Goal: Task Accomplishment & Management: Complete application form

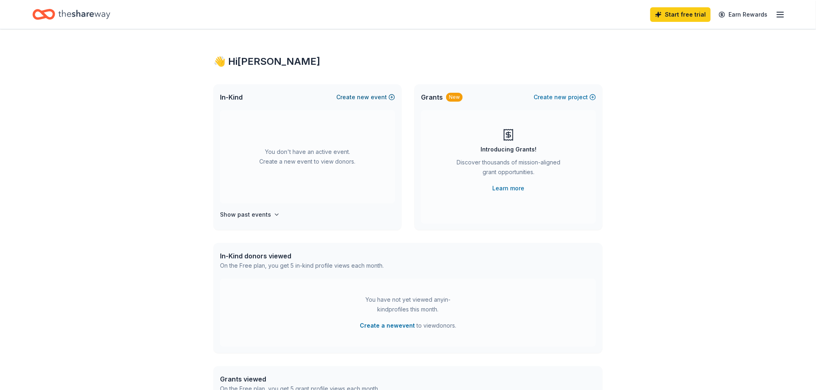
click at [371, 95] on button "Create new event" at bounding box center [365, 97] width 59 height 10
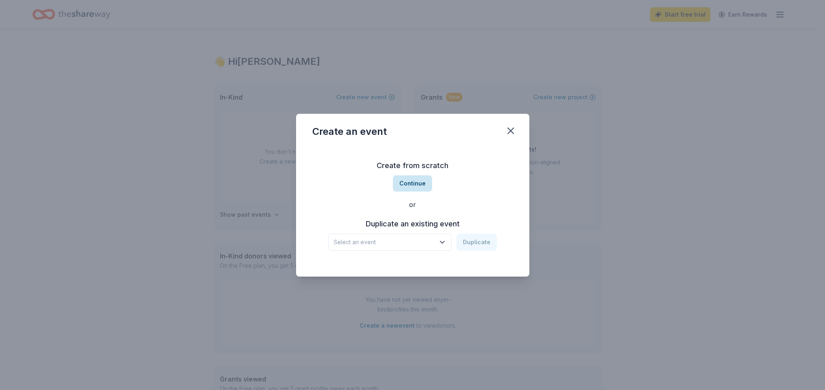
click at [415, 183] on button "Continue" at bounding box center [412, 183] width 39 height 16
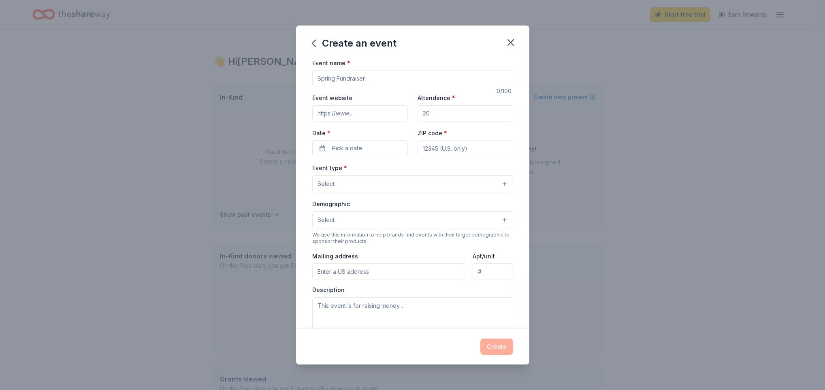
click at [371, 78] on input "Event name *" at bounding box center [412, 78] width 201 height 16
type input "Yorktown Tigers 11u Baseball Fees"
click at [465, 110] on input "Attendance *" at bounding box center [466, 113] width 96 height 16
type input "100"
click at [370, 145] on button "Pick a date" at bounding box center [360, 148] width 96 height 16
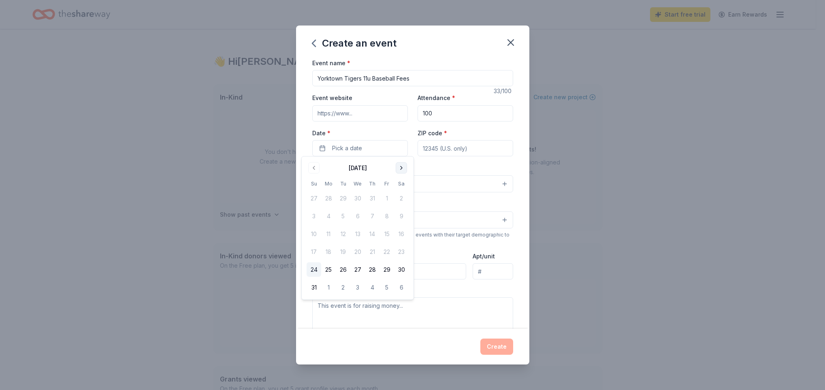
click at [401, 169] on button "Go to next month" at bounding box center [401, 167] width 11 height 11
click at [374, 248] on button "20" at bounding box center [372, 252] width 15 height 15
click at [458, 143] on input "ZIP code *" at bounding box center [466, 148] width 96 height 16
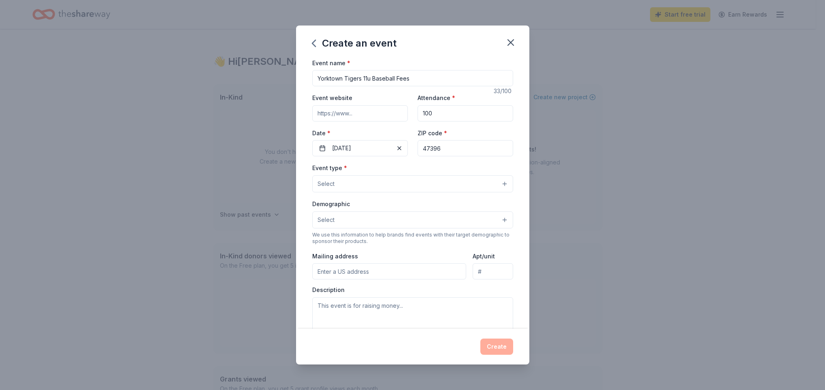
type input "47396"
click at [350, 185] on button "Select" at bounding box center [412, 183] width 201 height 17
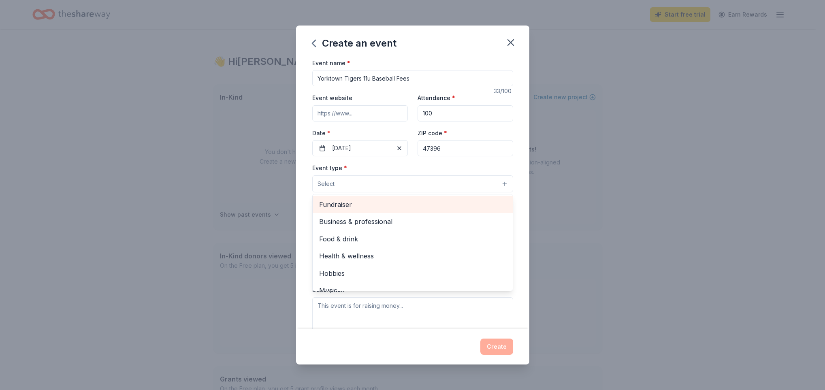
click at [353, 203] on span "Fundraiser" at bounding box center [412, 204] width 187 height 11
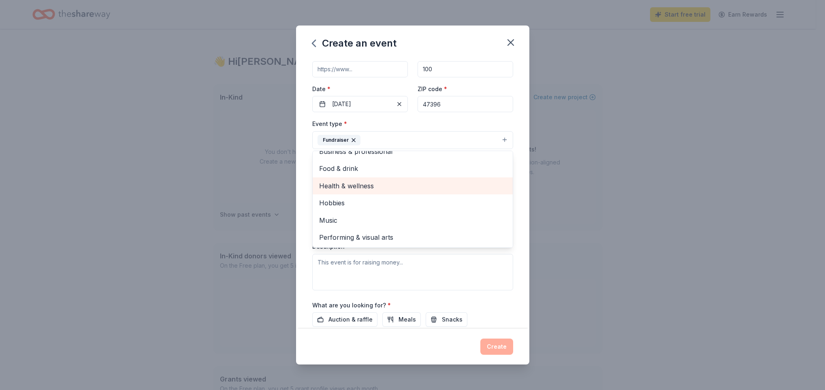
scroll to position [113, 0]
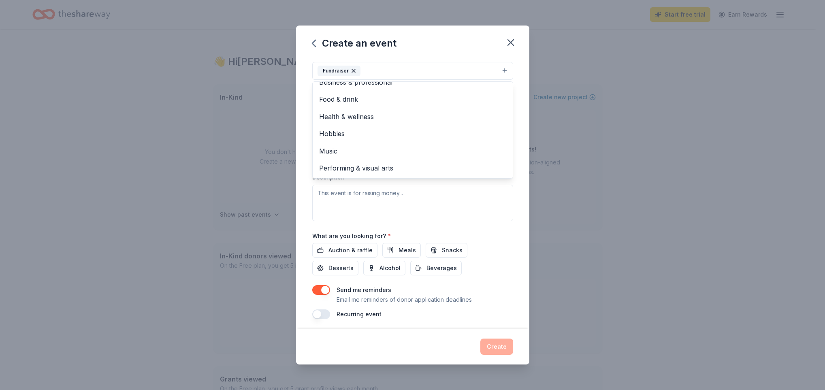
click at [395, 50] on div "Create an event Event name * Yorktown Tigers 11u Baseball Fees 33 /100 Event we…" at bounding box center [412, 195] width 233 height 339
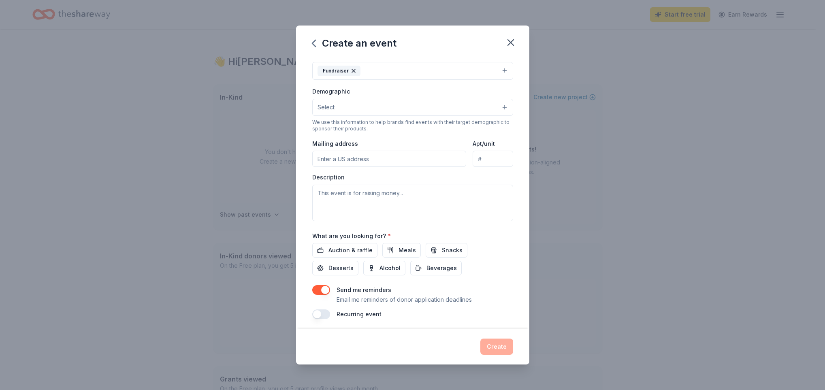
click at [378, 105] on button "Select" at bounding box center [412, 107] width 201 height 17
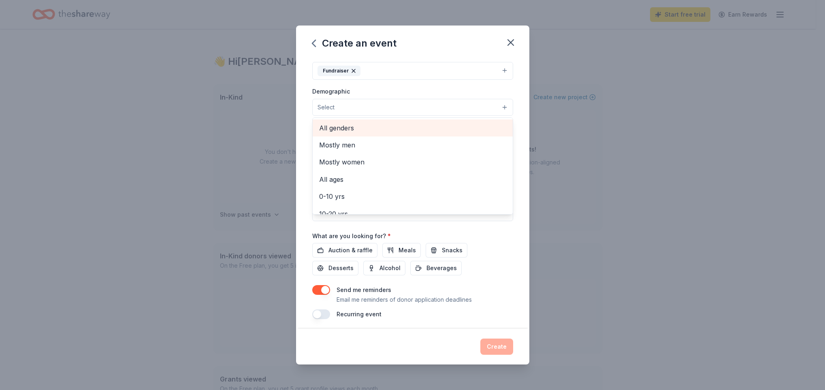
click at [347, 128] on span "All genders" at bounding box center [412, 128] width 187 height 11
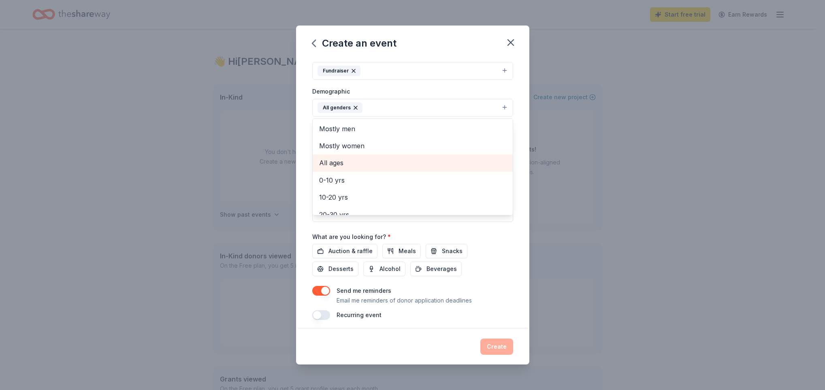
click at [338, 160] on span "All ages" at bounding box center [412, 163] width 187 height 11
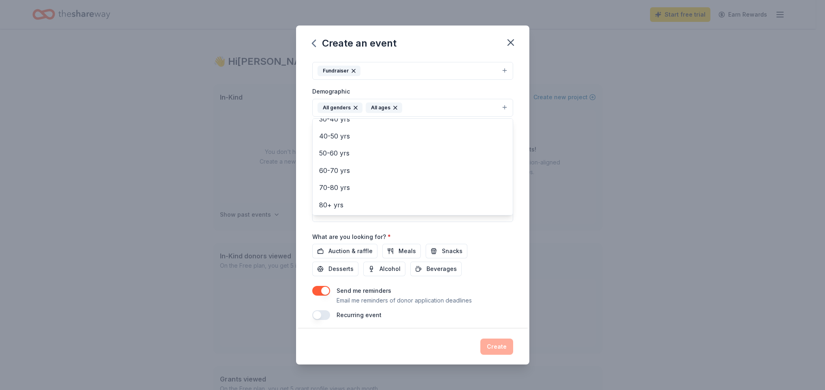
click at [463, 79] on div "Event type * Fundraiser Demographic All genders All ages Mostly men Mostly wome…" at bounding box center [412, 135] width 201 height 172
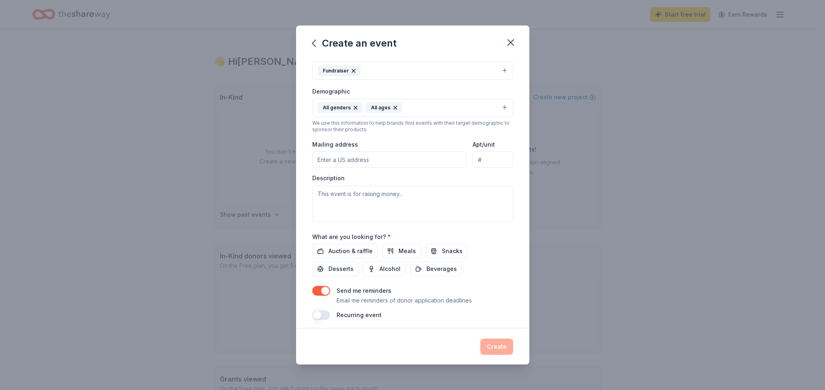
click at [386, 155] on input "Mailing address" at bounding box center [389, 159] width 154 height 16
type input "10520 W State Road 32"
click at [395, 159] on input "10520 W State Road 32" at bounding box center [389, 159] width 154 height 16
click at [402, 142] on div "Mailing address 10520 W State Road 32" at bounding box center [389, 153] width 154 height 29
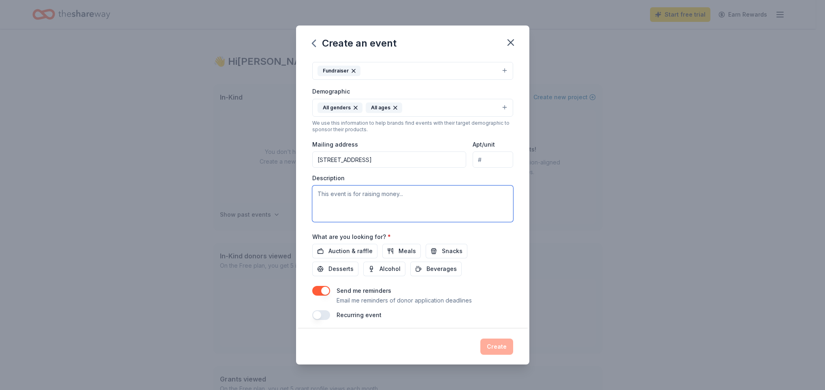
click at [380, 194] on textarea at bounding box center [412, 203] width 201 height 36
type textarea "To cover entry fees and lodging costs associated with a [PERSON_NAME] tournamen…"
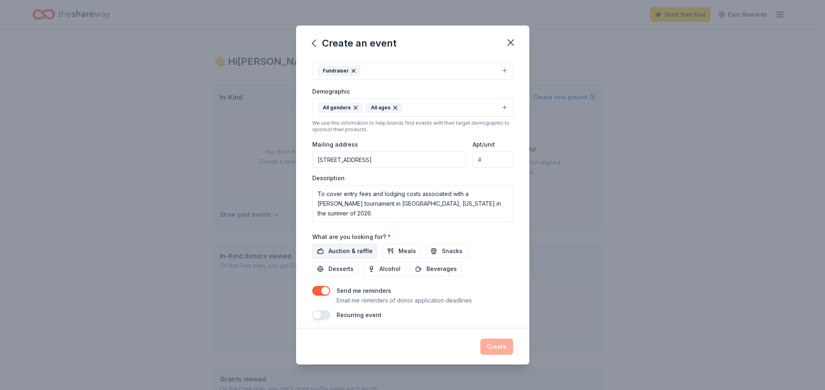
click at [343, 250] on span "Auction & raffle" at bounding box center [350, 251] width 44 height 10
click at [447, 246] on span "Snacks" at bounding box center [452, 251] width 21 height 10
click at [333, 264] on span "Desserts" at bounding box center [340, 269] width 25 height 10
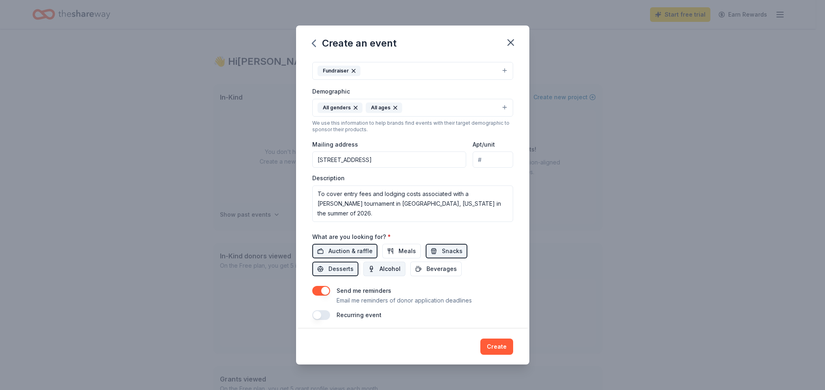
click at [385, 268] on span "Alcohol" at bounding box center [389, 269] width 21 height 10
click at [416, 268] on button "Beverages" at bounding box center [435, 269] width 51 height 15
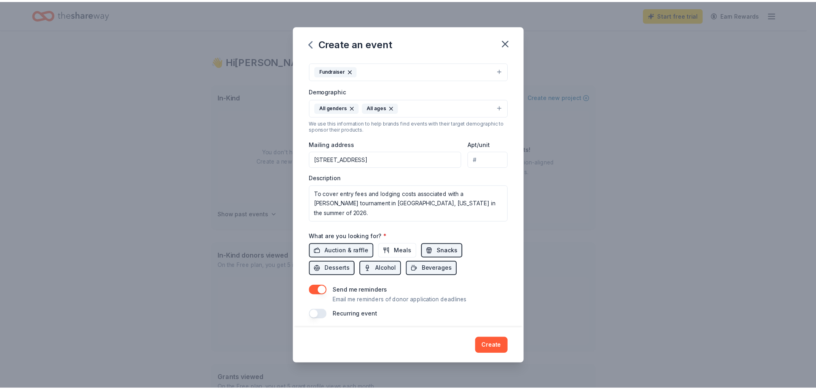
scroll to position [115, 0]
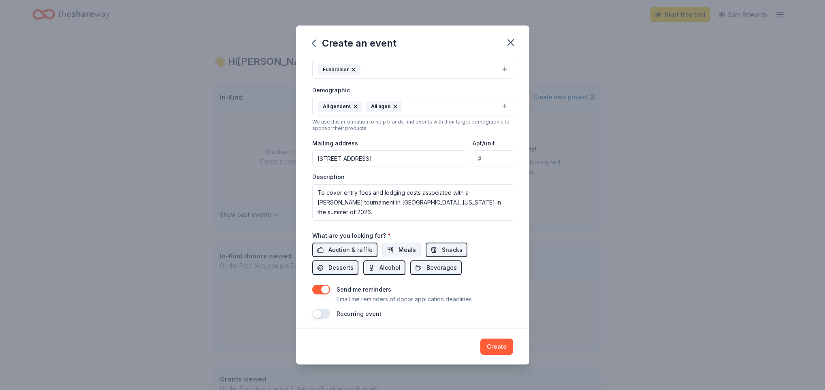
click at [401, 243] on button "Meals" at bounding box center [401, 250] width 38 height 15
click at [499, 347] on button "Create" at bounding box center [496, 347] width 33 height 16
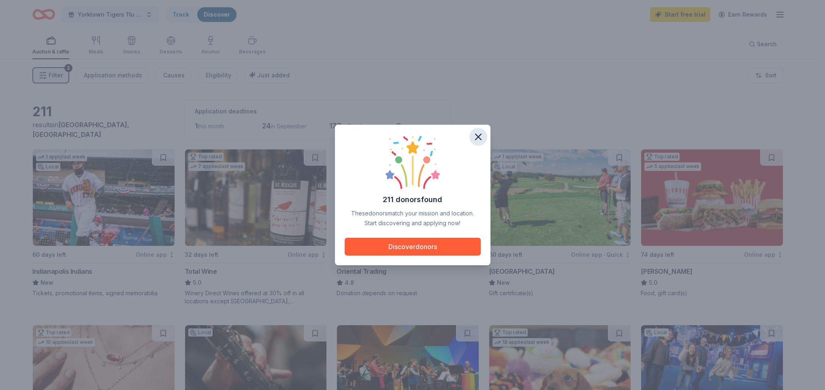
click at [476, 138] on icon "button" at bounding box center [478, 136] width 11 height 11
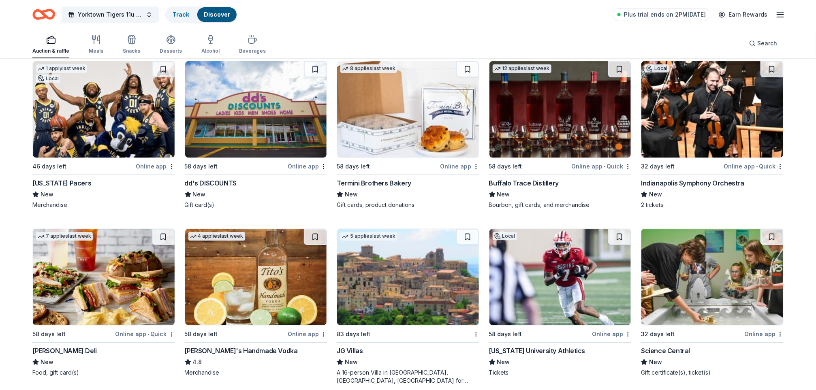
scroll to position [1491, 0]
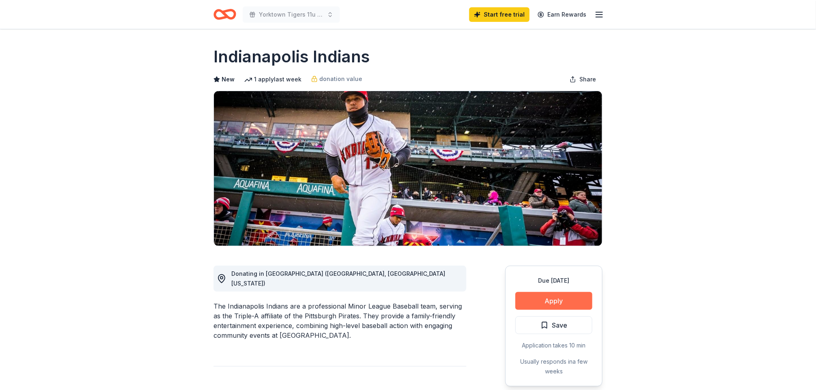
click at [560, 298] on button "Apply" at bounding box center [553, 301] width 77 height 18
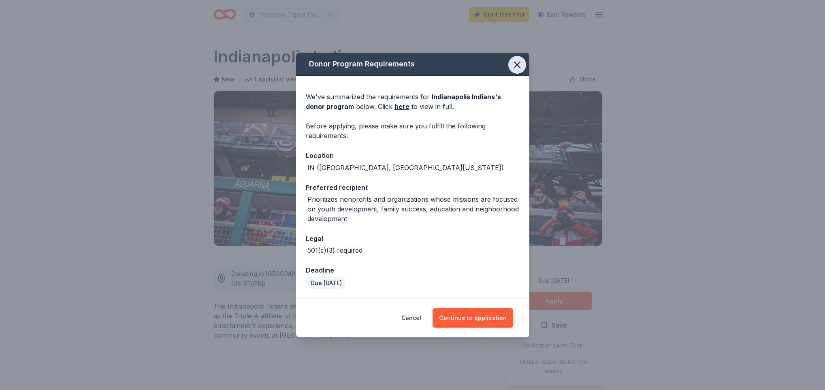
click at [514, 68] on icon "button" at bounding box center [517, 65] width 6 height 6
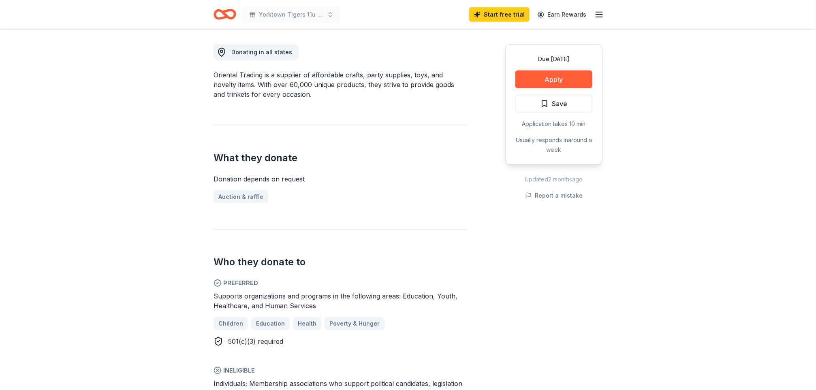
scroll to position [243, 0]
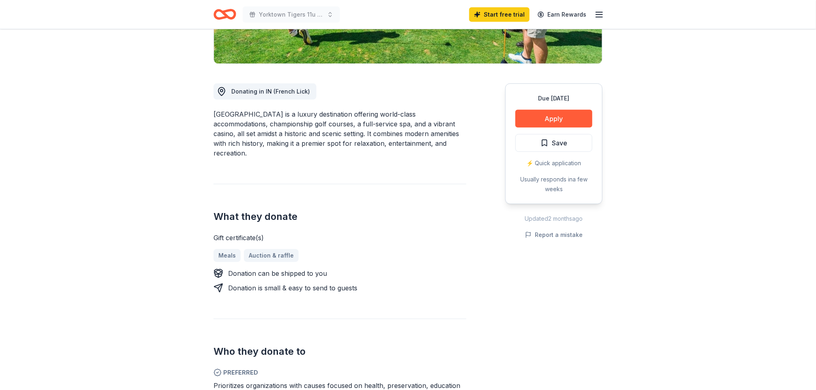
scroll to position [243, 0]
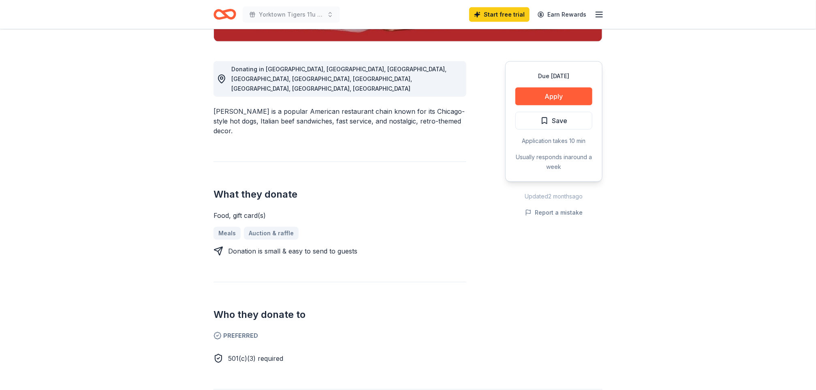
scroll to position [243, 0]
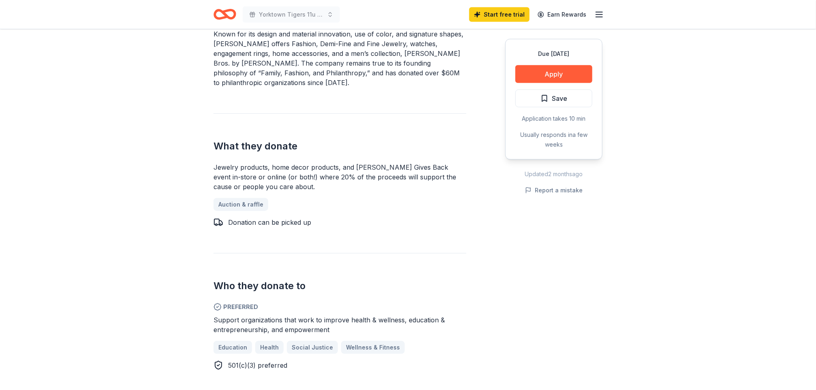
scroll to position [304, 0]
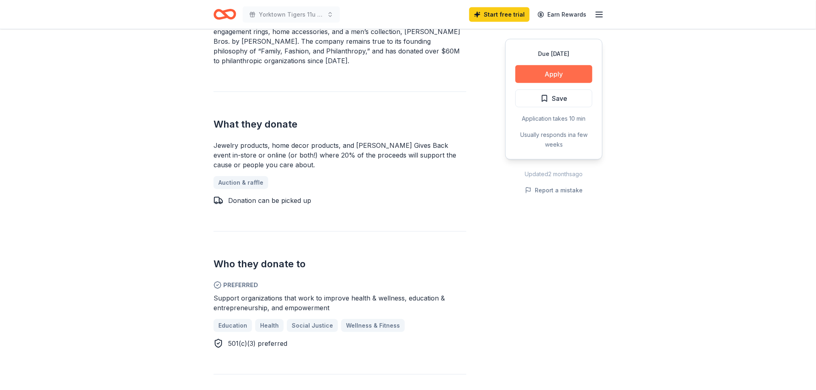
click at [553, 75] on button "Apply" at bounding box center [553, 74] width 77 height 18
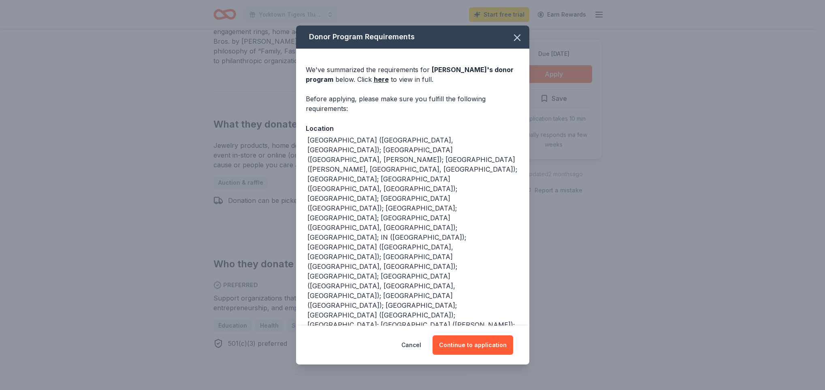
scroll to position [15, 0]
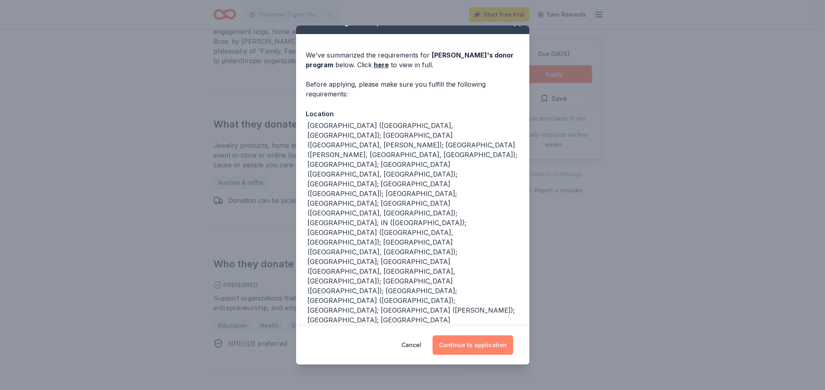
click at [475, 349] on button "Continue to application" at bounding box center [473, 344] width 81 height 19
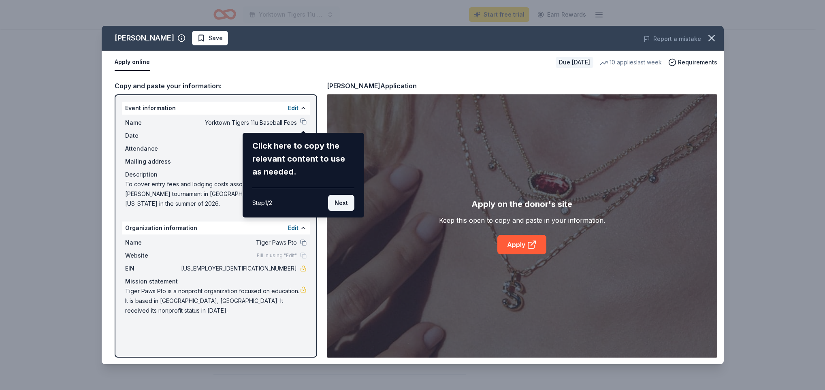
click at [351, 205] on button "Next" at bounding box center [341, 203] width 26 height 16
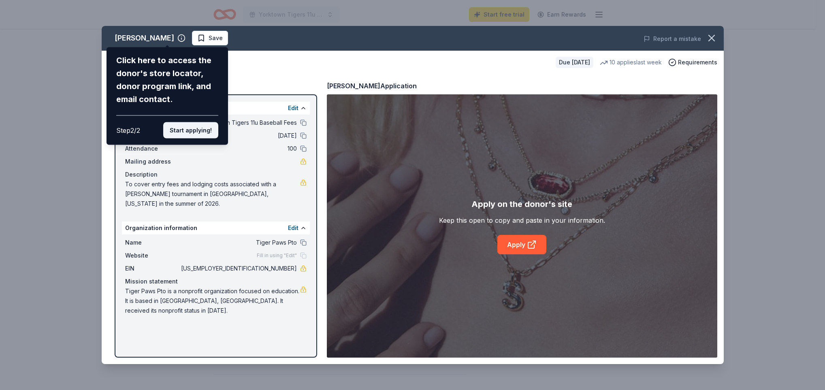
click at [172, 130] on button "Start applying!" at bounding box center [190, 130] width 55 height 16
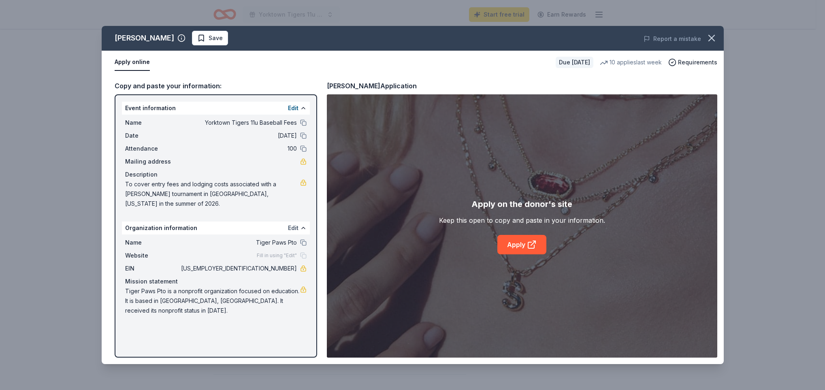
click at [293, 223] on button "Edit" at bounding box center [293, 228] width 11 height 10
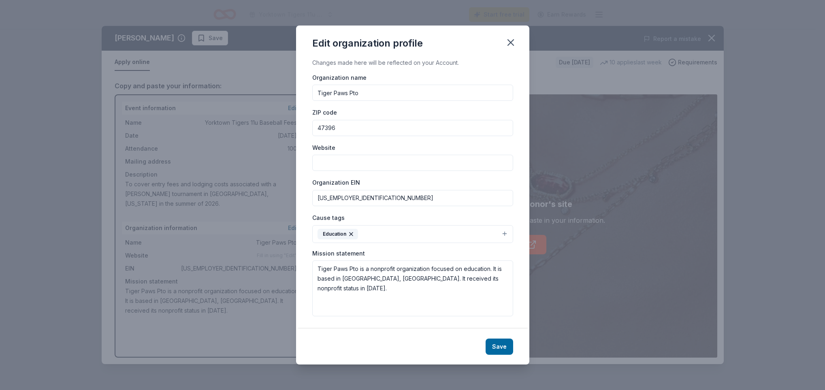
click at [369, 196] on input "82-3197945" at bounding box center [412, 198] width 201 height 16
click at [369, 194] on input "82-3197945" at bounding box center [412, 198] width 201 height 16
click at [371, 94] on input "Tiger Paws Pto" at bounding box center [412, 93] width 201 height 16
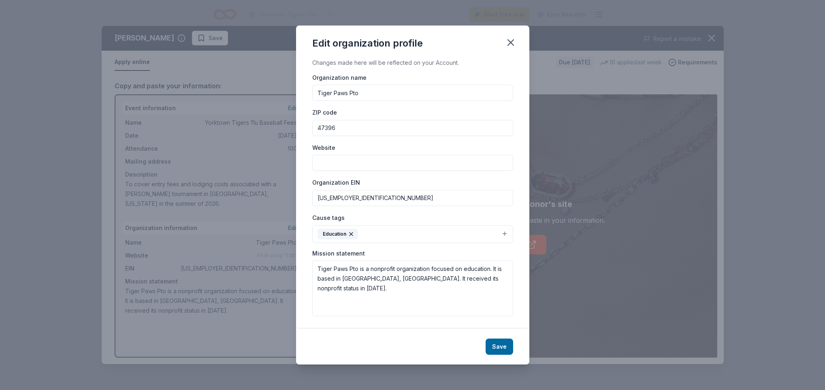
click at [371, 94] on input "Tiger Paws Pto" at bounding box center [412, 93] width 201 height 16
type input "Yorktown Tigers 11u"
click at [369, 202] on input "82-3197945" at bounding box center [412, 198] width 201 height 16
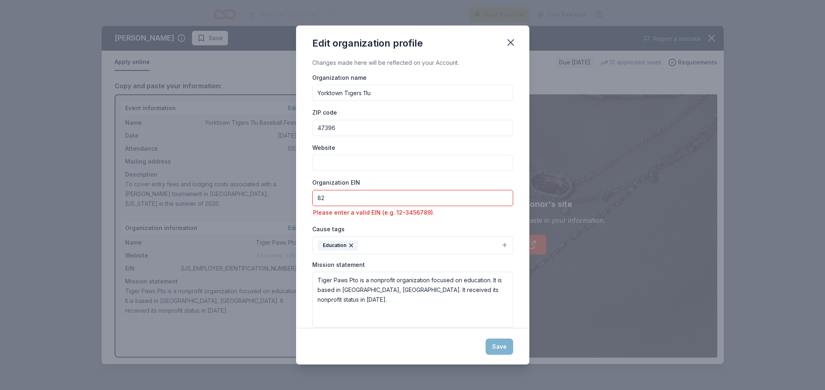
type input "8"
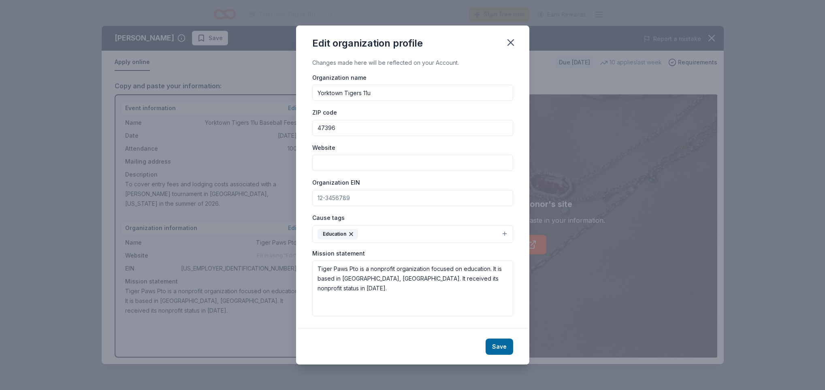
click at [350, 232] on icon "button" at bounding box center [351, 233] width 3 height 3
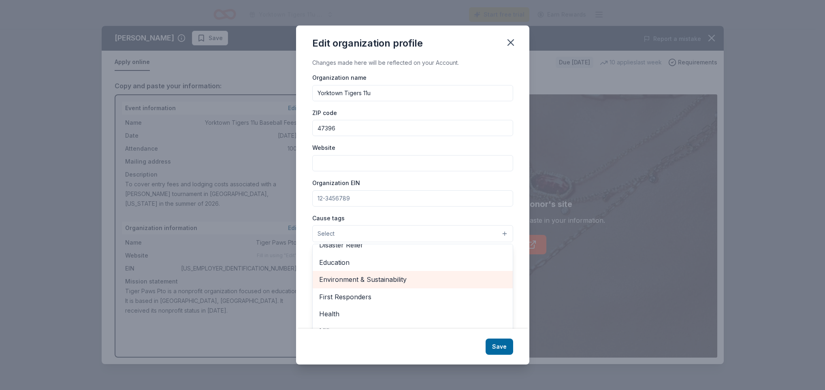
scroll to position [0, 0]
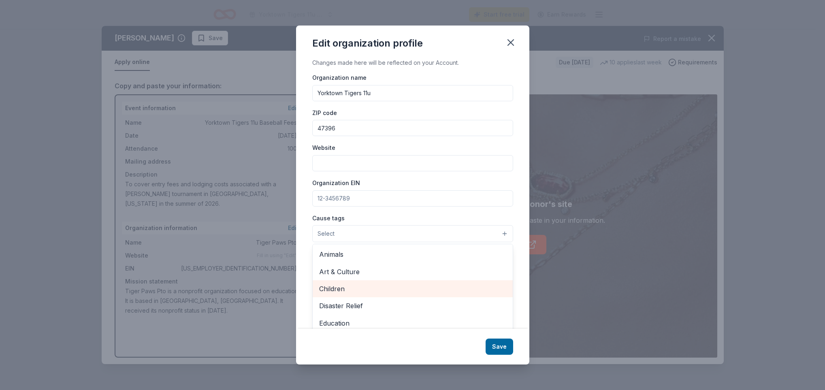
click at [347, 287] on span "Children" at bounding box center [412, 288] width 187 height 11
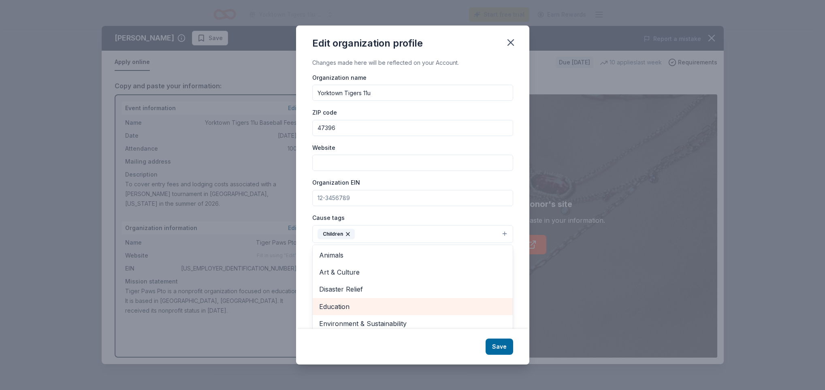
click at [333, 305] on span "Education" at bounding box center [412, 306] width 187 height 11
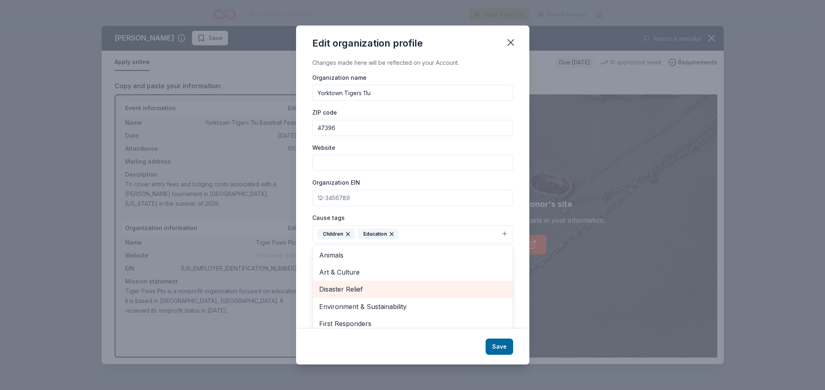
scroll to position [61, 0]
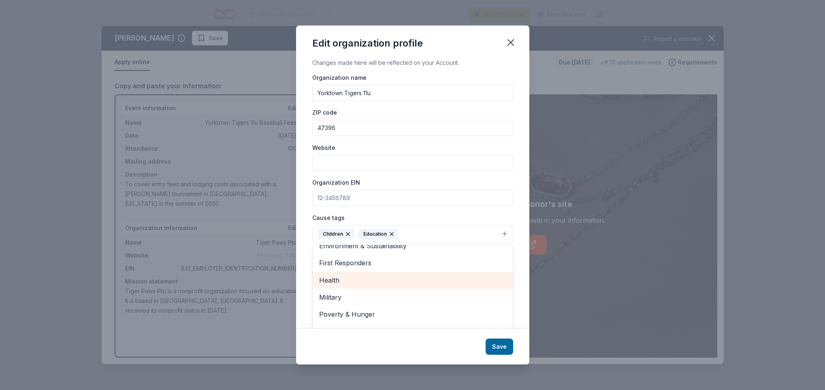
click at [338, 279] on span "Health" at bounding box center [412, 280] width 187 height 11
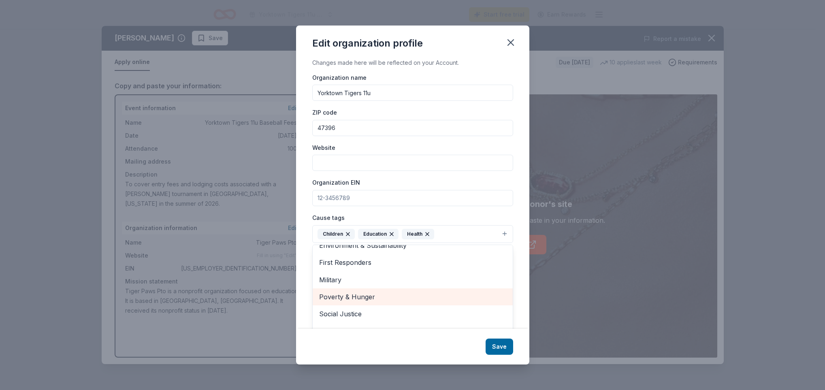
scroll to position [11, 0]
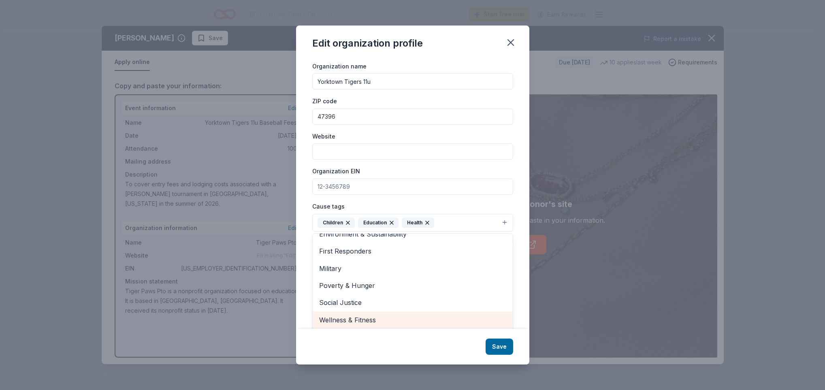
click at [364, 316] on span "Wellness & Fitness" at bounding box center [412, 320] width 187 height 11
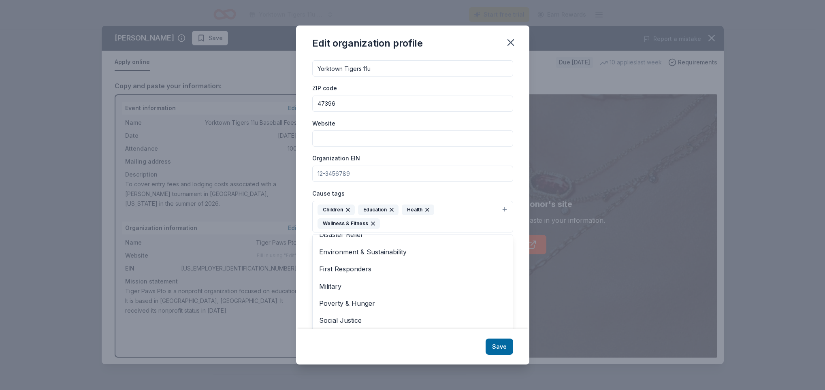
click at [488, 348] on div "Edit organization profile Changes made here will be reflected on your Account. …" at bounding box center [412, 195] width 233 height 339
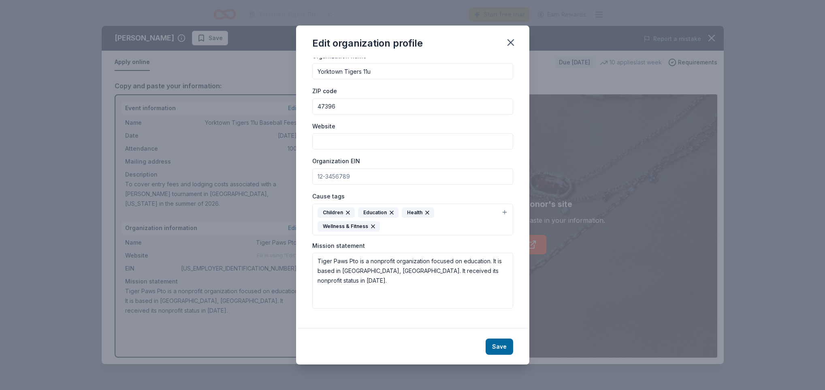
scroll to position [12, 0]
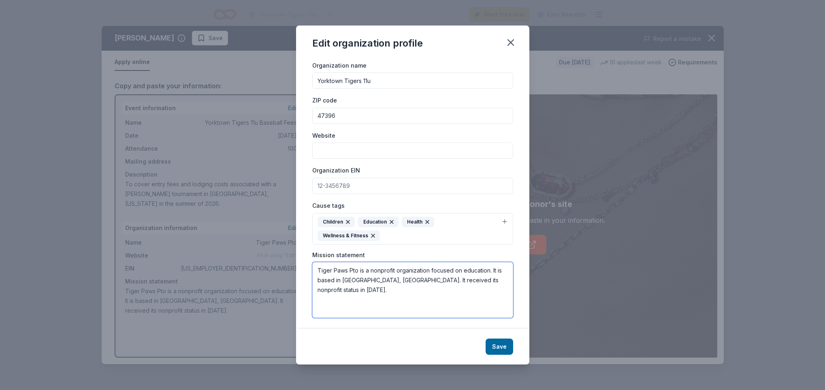
drag, startPoint x: 494, startPoint y: 281, endPoint x: 309, endPoint y: 269, distance: 185.1
click at [309, 269] on div "Changes made here will be reflected on your Account. Organization name Yorktown…" at bounding box center [412, 193] width 233 height 271
type textarea "y"
type textarea "Yorktown Tigers 11u is a small travel baseball team. The boys are hard working …"
click at [499, 350] on button "Save" at bounding box center [500, 347] width 28 height 16
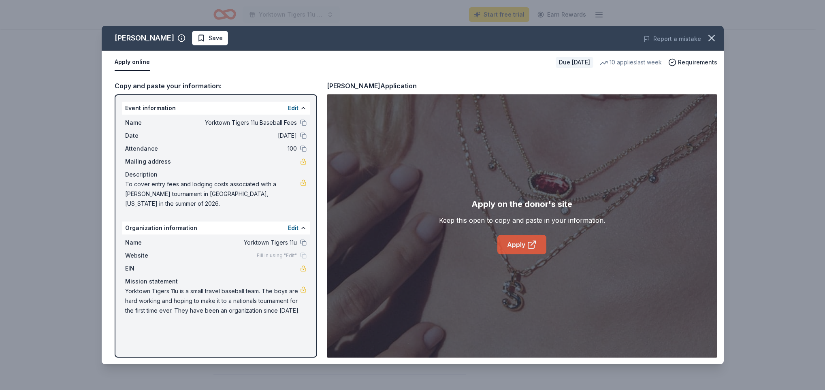
click at [524, 247] on link "Apply" at bounding box center [521, 244] width 49 height 19
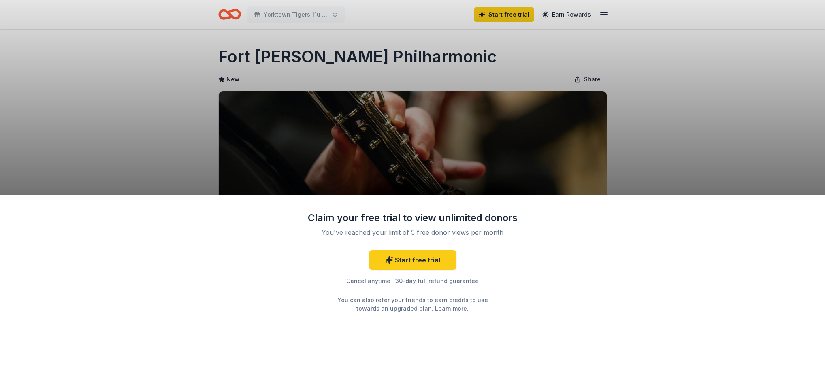
click at [661, 169] on div "Claim your free trial to view unlimited donors You've reached your limit of 5 f…" at bounding box center [412, 195] width 825 height 390
click at [423, 260] on link "Start free trial" at bounding box center [412, 259] width 87 height 19
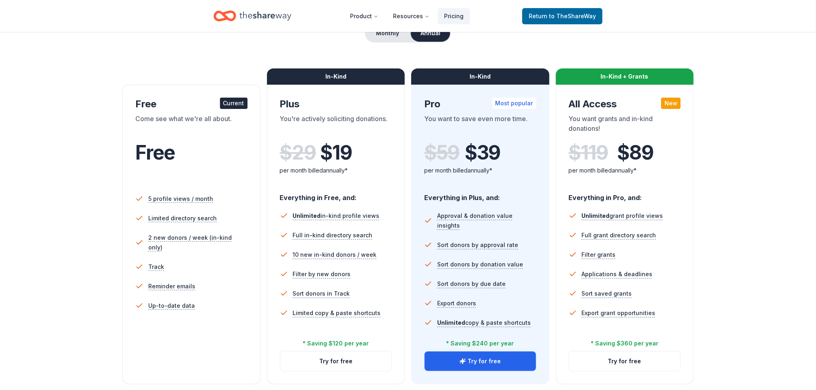
scroll to position [182, 0]
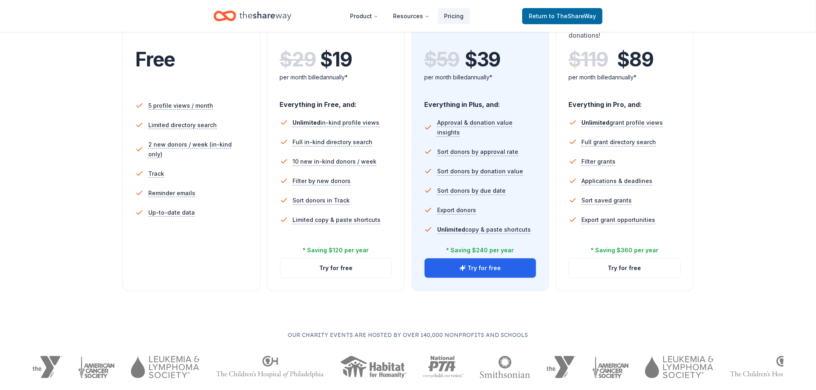
click at [197, 53] on div "Free" at bounding box center [191, 59] width 112 height 23
click at [372, 56] on div "$ 29 $ 19" at bounding box center [336, 59] width 112 height 23
click at [334, 265] on button "Try for free" at bounding box center [335, 267] width 111 height 19
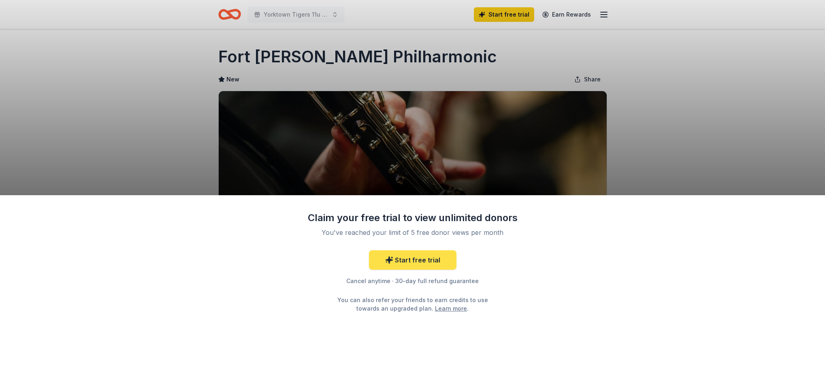
click at [403, 262] on link "Start free trial" at bounding box center [412, 259] width 87 height 19
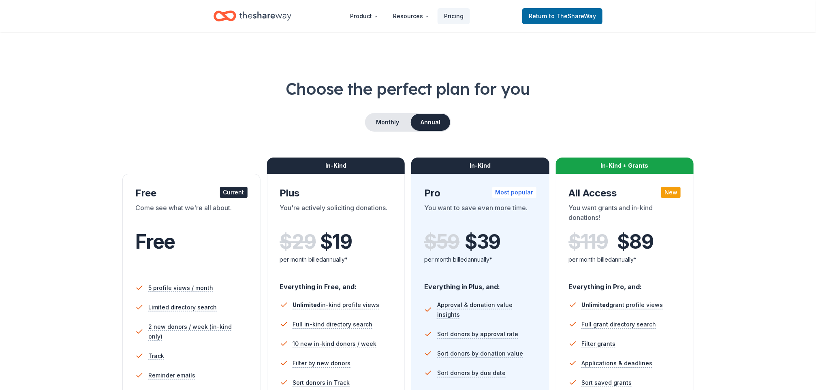
click at [363, 166] on div "In-Kind" at bounding box center [336, 166] width 138 height 16
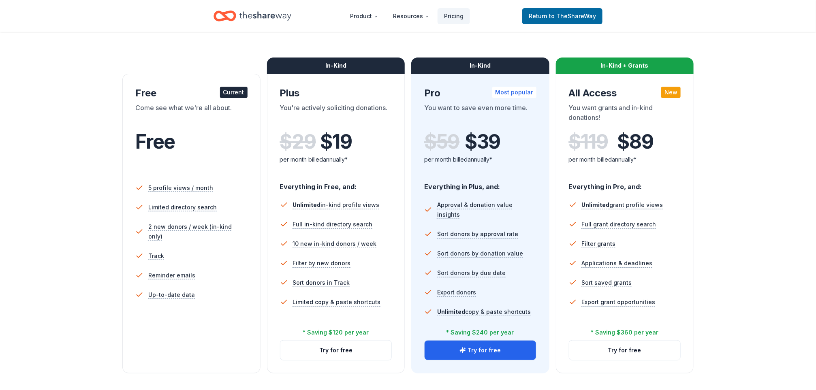
scroll to position [182, 0]
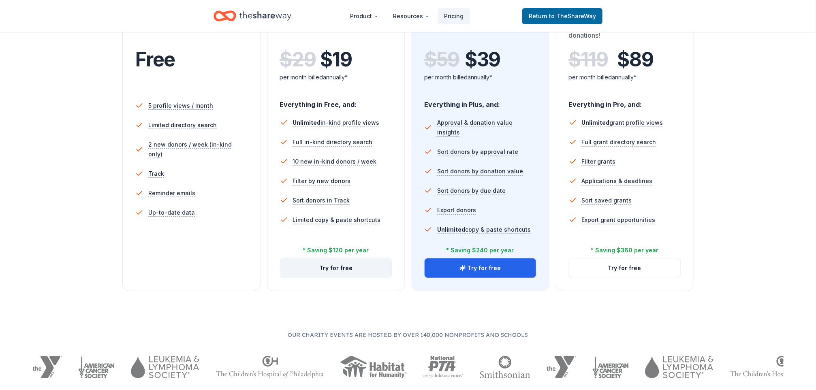
click at [339, 273] on button "Try for free" at bounding box center [335, 267] width 111 height 19
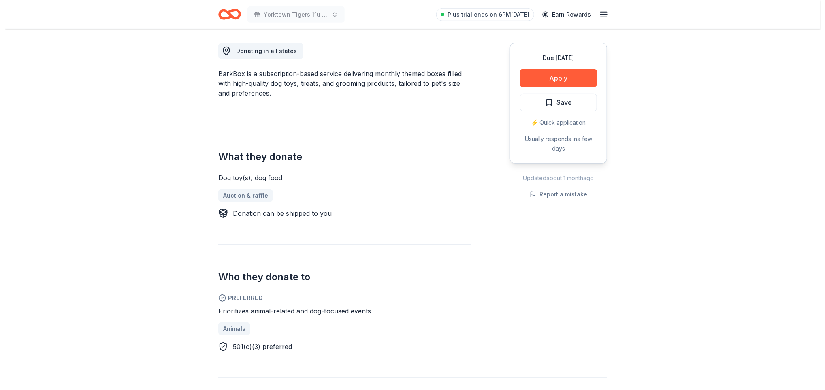
scroll to position [243, 0]
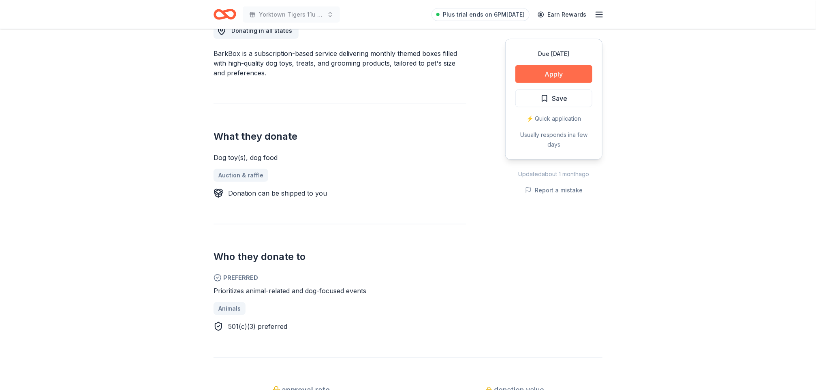
click at [530, 73] on button "Apply" at bounding box center [553, 74] width 77 height 18
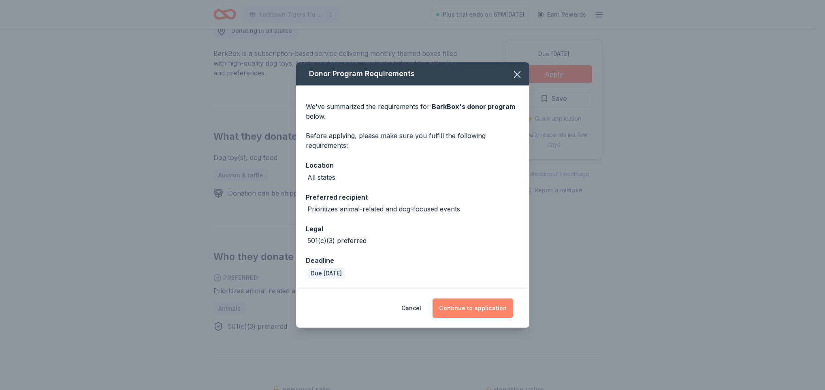
click at [485, 305] on button "Continue to application" at bounding box center [473, 307] width 81 height 19
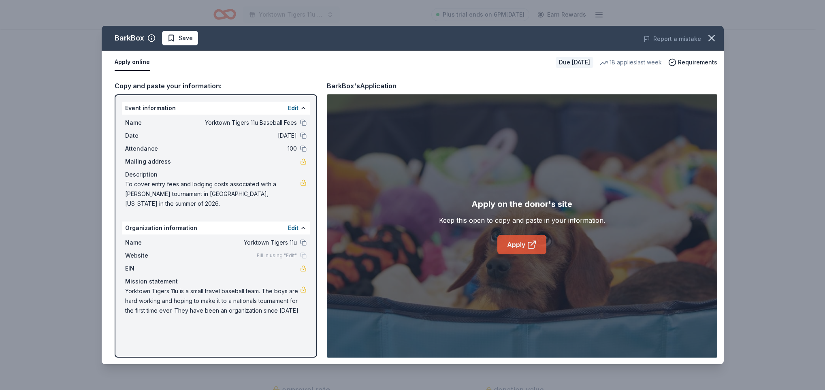
click at [522, 242] on link "Apply" at bounding box center [521, 244] width 49 height 19
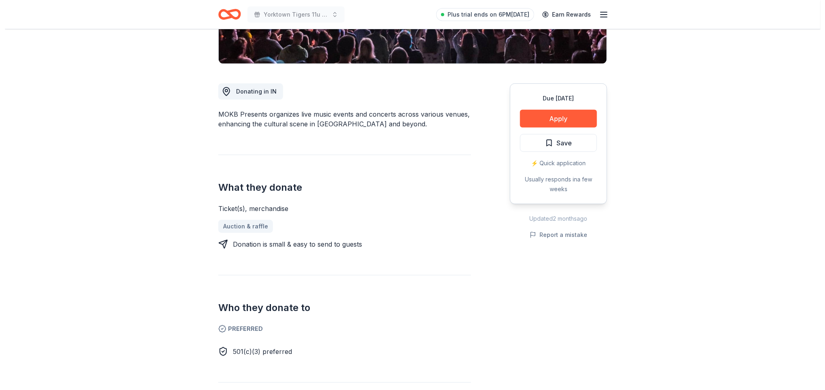
scroll to position [243, 0]
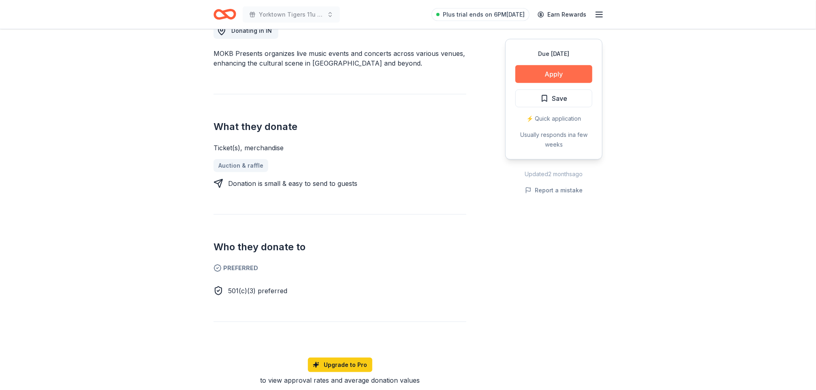
click at [569, 77] on button "Apply" at bounding box center [553, 74] width 77 height 18
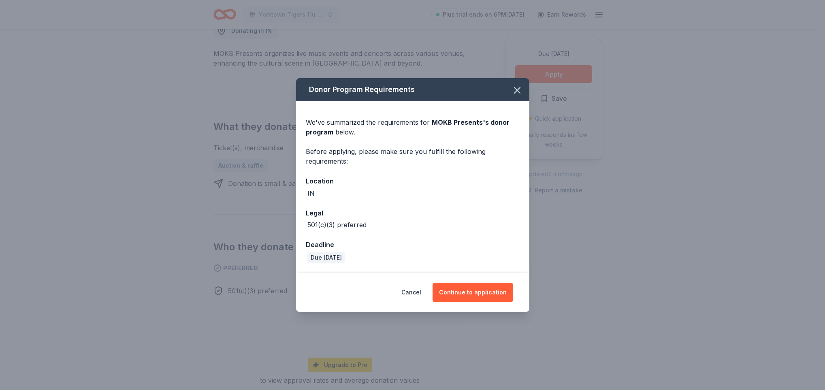
drag, startPoint x: 485, startPoint y: 295, endPoint x: 491, endPoint y: 305, distance: 11.8
click at [486, 301] on button "Continue to application" at bounding box center [473, 292] width 81 height 19
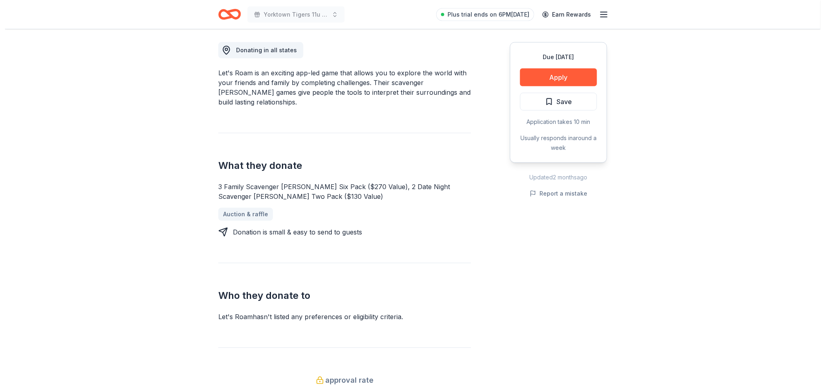
scroll to position [243, 0]
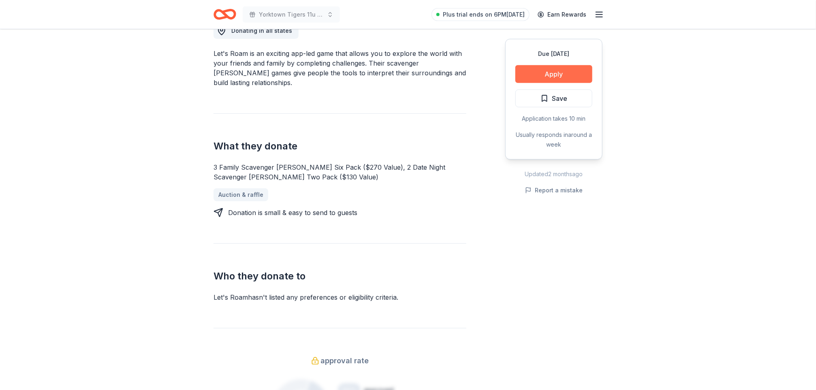
click at [573, 73] on button "Apply" at bounding box center [553, 74] width 77 height 18
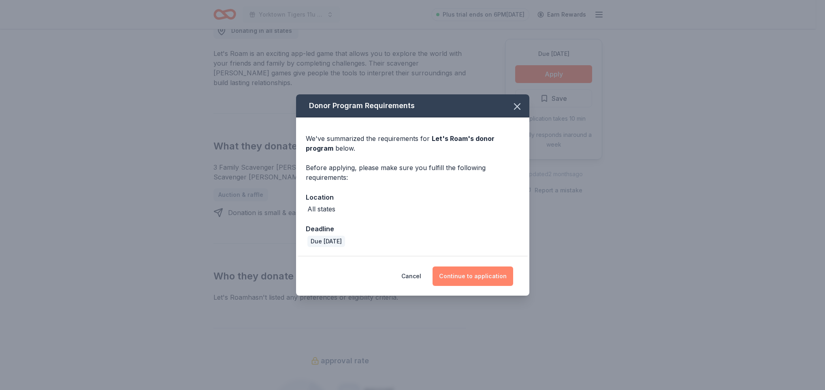
click at [475, 275] on button "Continue to application" at bounding box center [473, 275] width 81 height 19
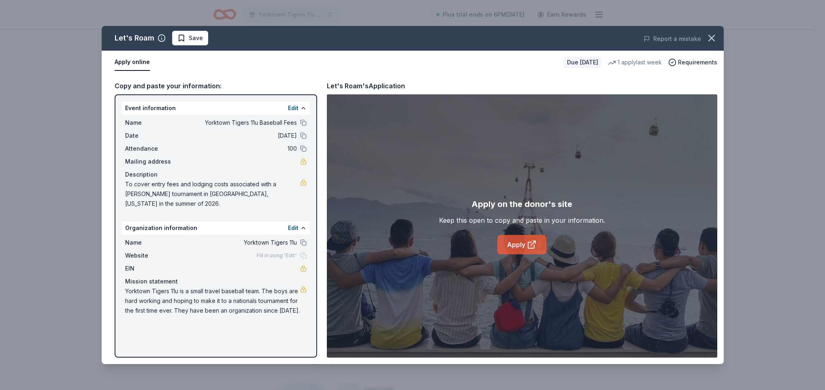
click at [530, 241] on icon at bounding box center [532, 245] width 10 height 10
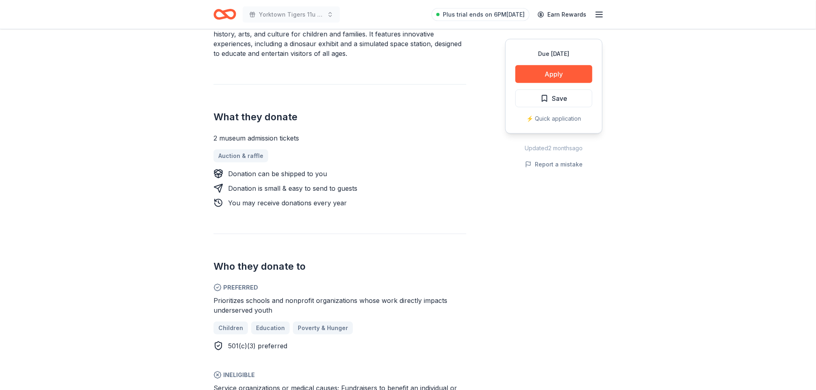
scroll to position [304, 0]
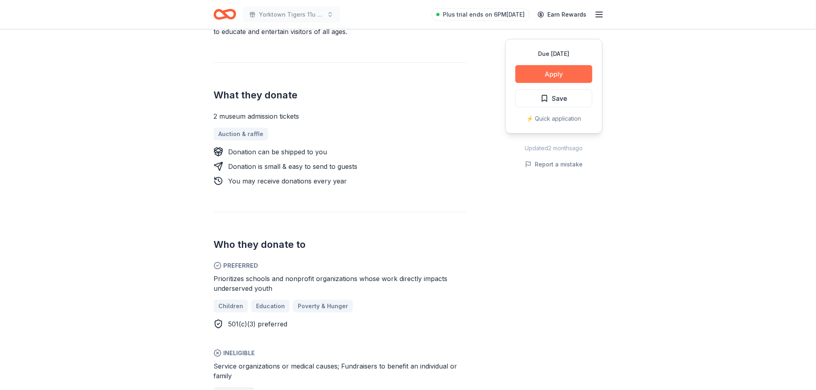
click at [550, 67] on button "Apply" at bounding box center [553, 74] width 77 height 18
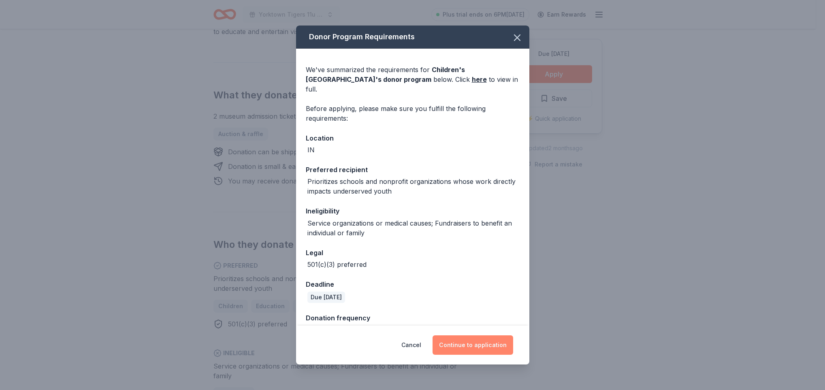
click at [491, 340] on button "Continue to application" at bounding box center [473, 344] width 81 height 19
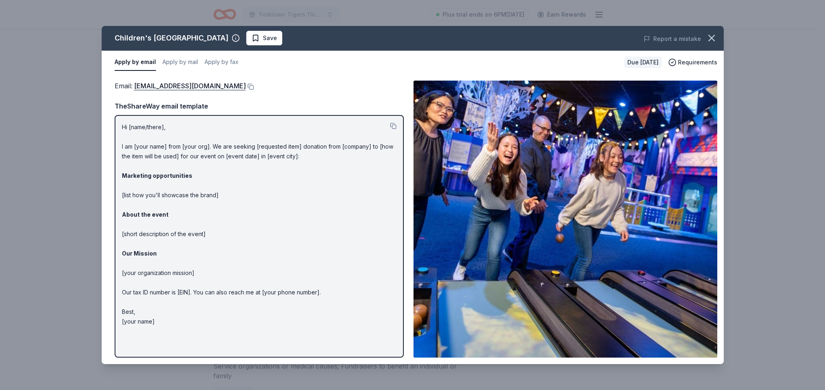
drag, startPoint x: 162, startPoint y: 321, endPoint x: 135, endPoint y: 258, distance: 68.6
click at [135, 258] on p "Hi [name/there], I am [your name] from [your org]. We are seeking [requested it…" at bounding box center [259, 224] width 275 height 204
click at [316, 289] on p "Hi [name/there], I am [your name] from [your org]. We are seeking [requested it…" at bounding box center [259, 224] width 275 height 204
click at [390, 126] on button at bounding box center [393, 126] width 6 height 6
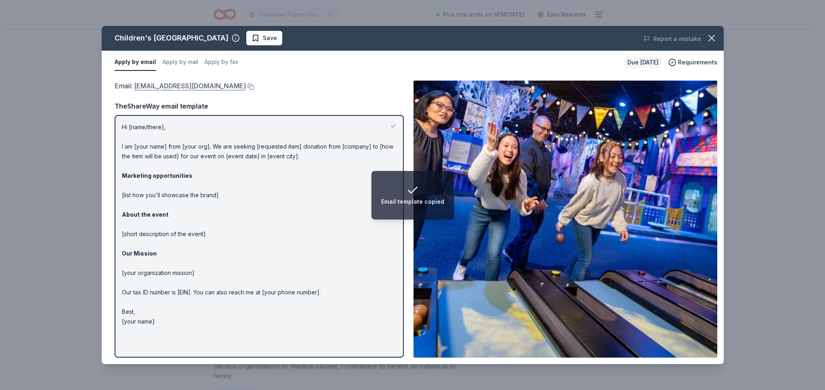
click at [179, 84] on link "customerservice@childrensmuseum.org" at bounding box center [190, 86] width 112 height 11
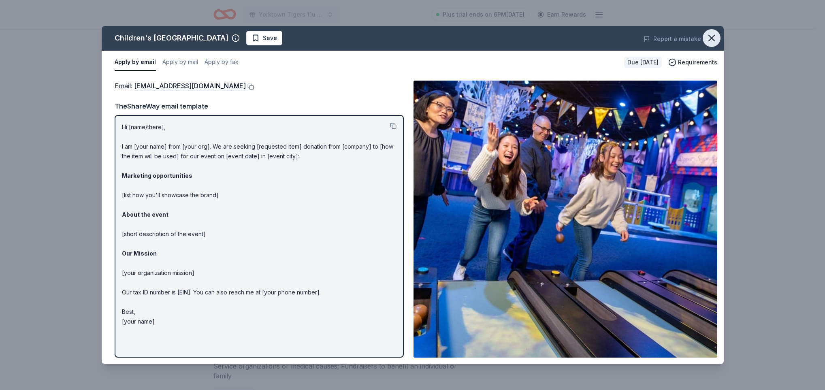
click at [714, 37] on icon "button" at bounding box center [711, 37] width 11 height 11
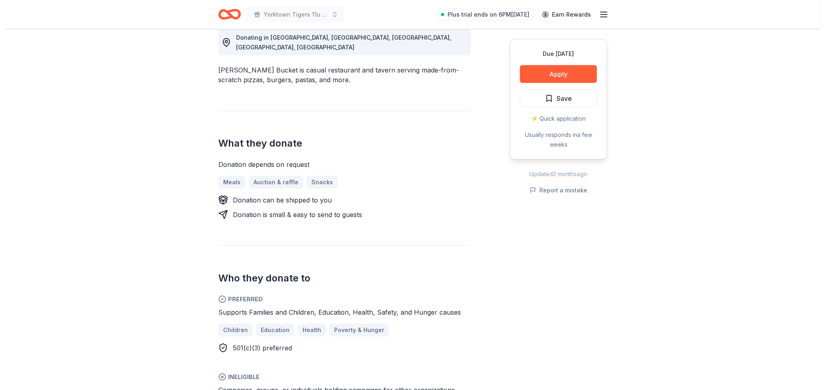
scroll to position [243, 0]
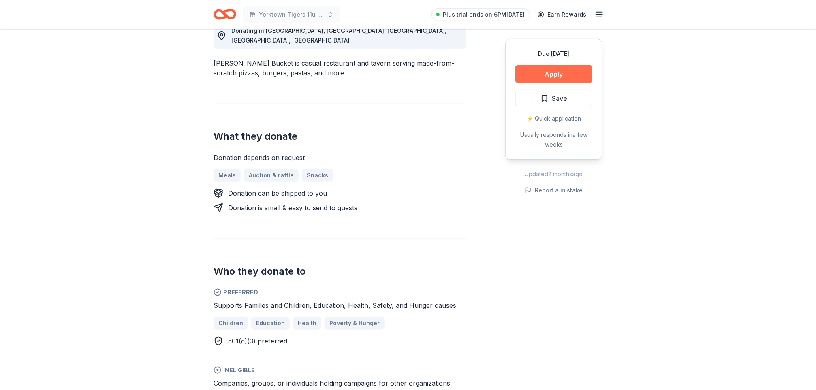
click at [547, 68] on button "Apply" at bounding box center [553, 74] width 77 height 18
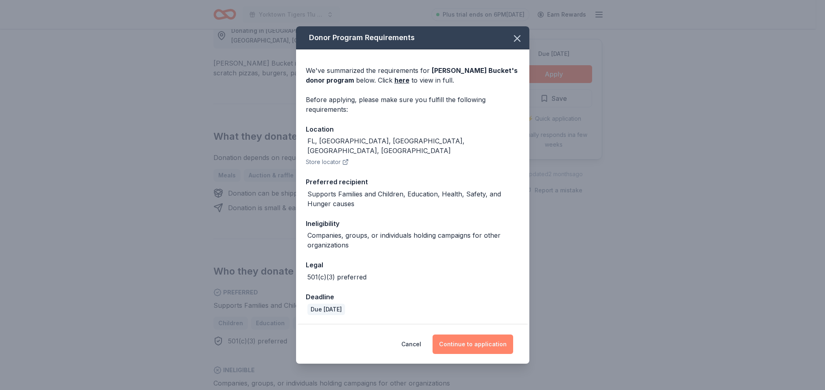
click at [496, 335] on button "Continue to application" at bounding box center [473, 344] width 81 height 19
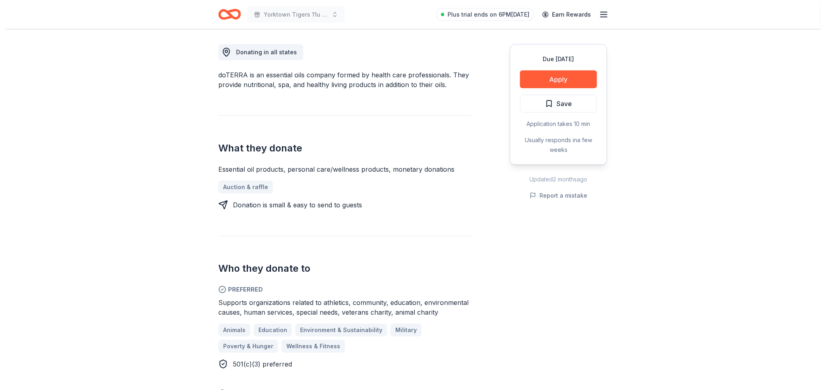
scroll to position [243, 0]
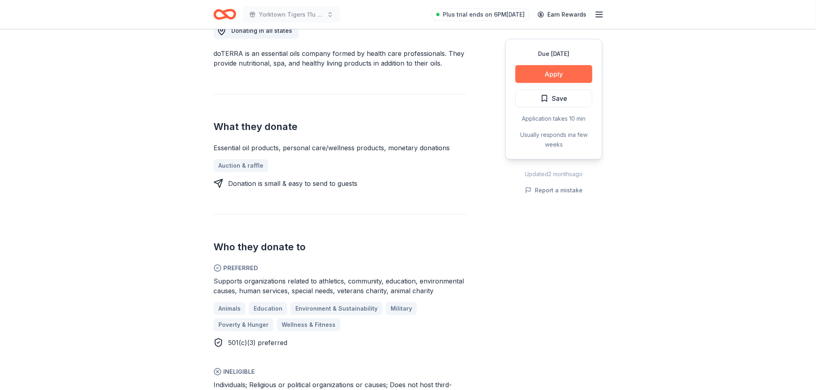
click at [563, 79] on button "Apply" at bounding box center [553, 74] width 77 height 18
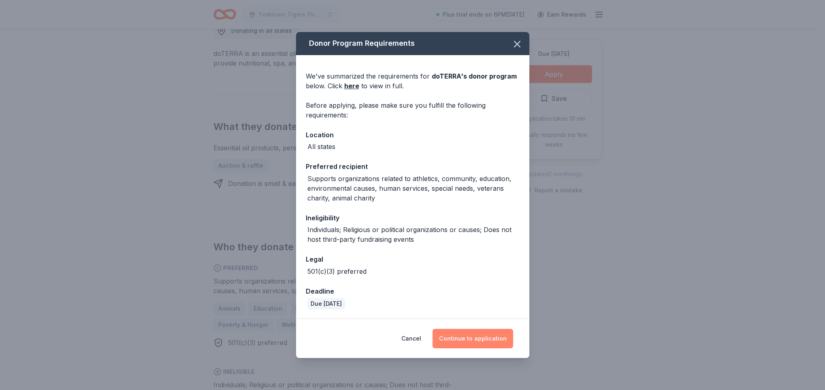
click at [478, 338] on button "Continue to application" at bounding box center [473, 338] width 81 height 19
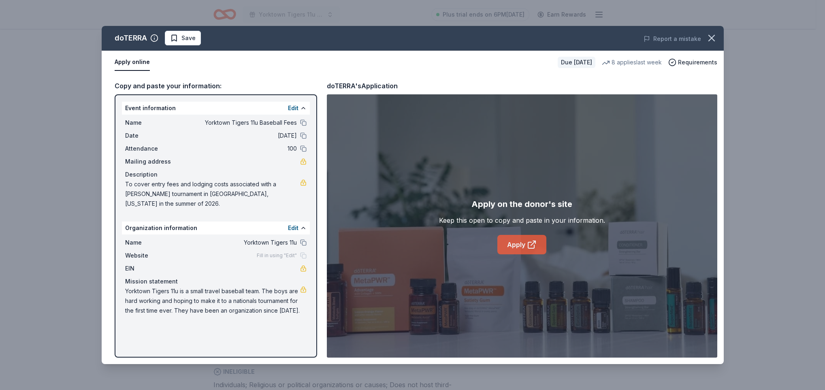
click at [512, 243] on link "Apply" at bounding box center [521, 244] width 49 height 19
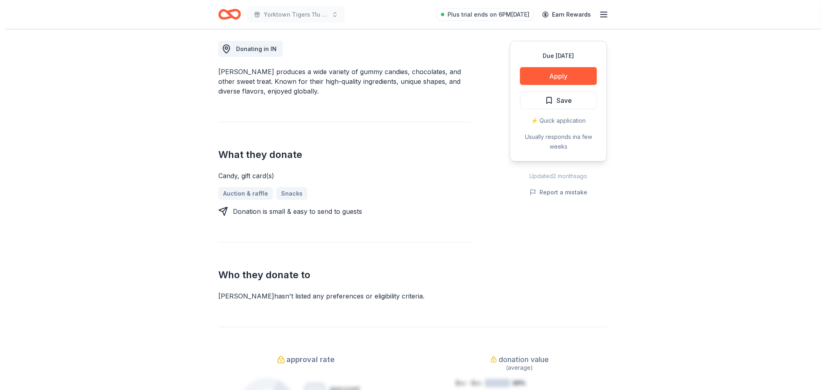
scroll to position [243, 0]
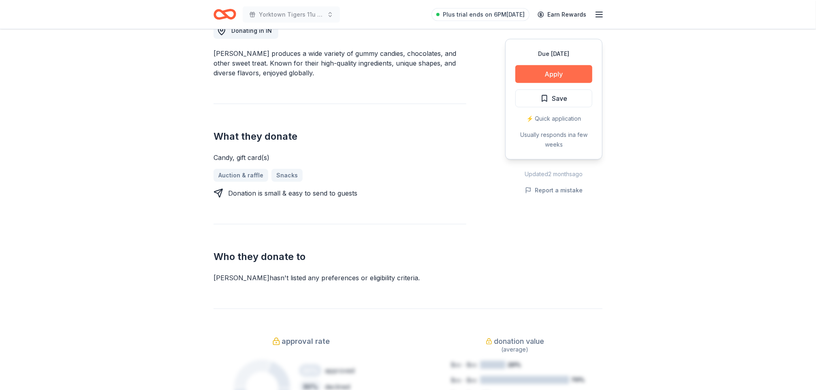
click at [568, 77] on button "Apply" at bounding box center [553, 74] width 77 height 18
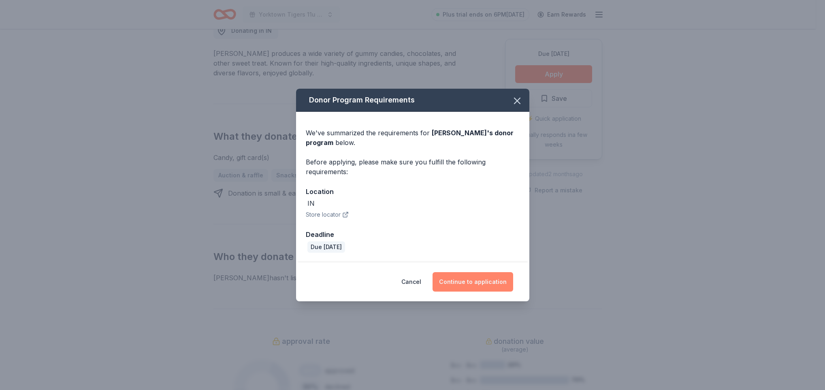
click at [499, 283] on button "Continue to application" at bounding box center [473, 281] width 81 height 19
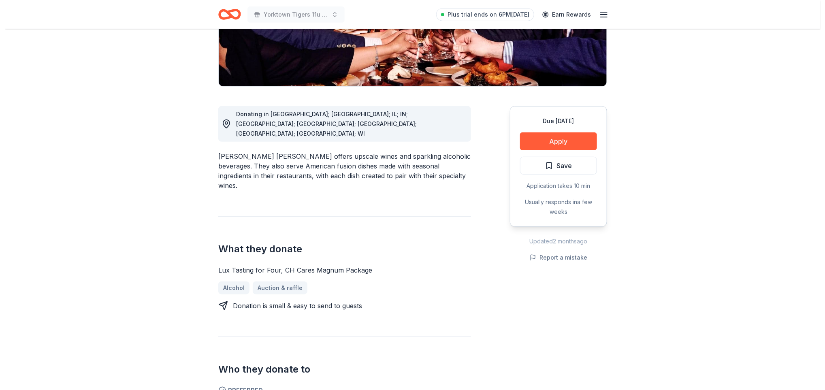
scroll to position [243, 0]
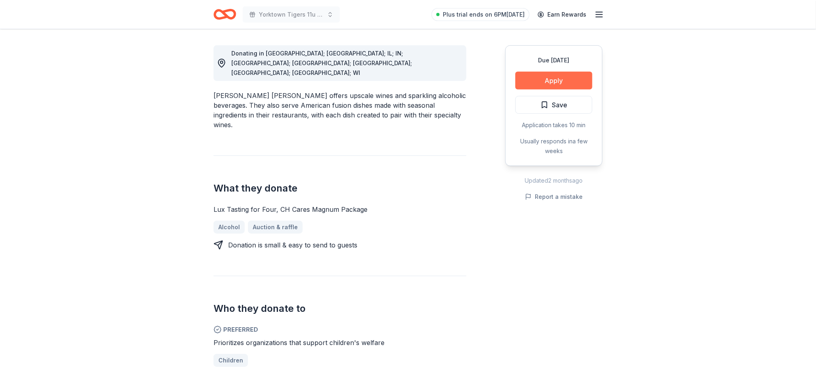
click at [545, 76] on button "Apply" at bounding box center [553, 81] width 77 height 18
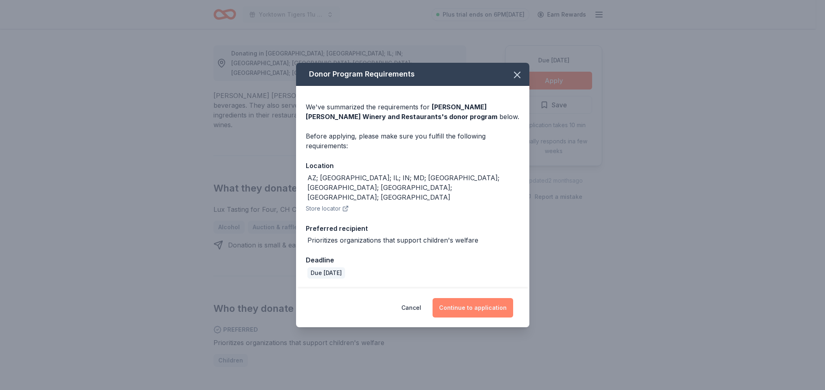
click at [467, 298] on button "Continue to application" at bounding box center [473, 307] width 81 height 19
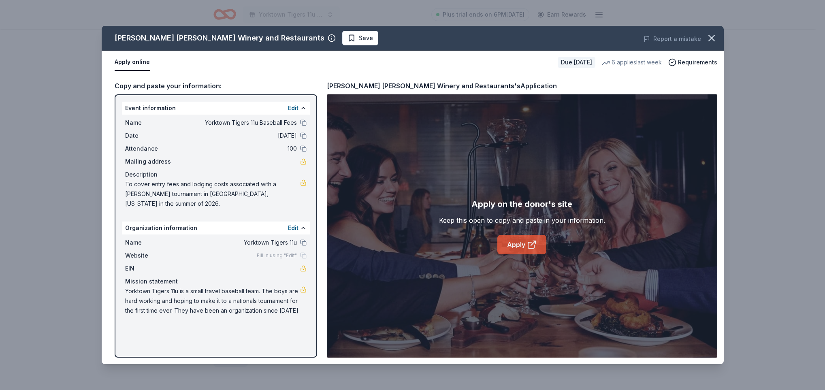
click at [519, 244] on link "Apply" at bounding box center [521, 244] width 49 height 19
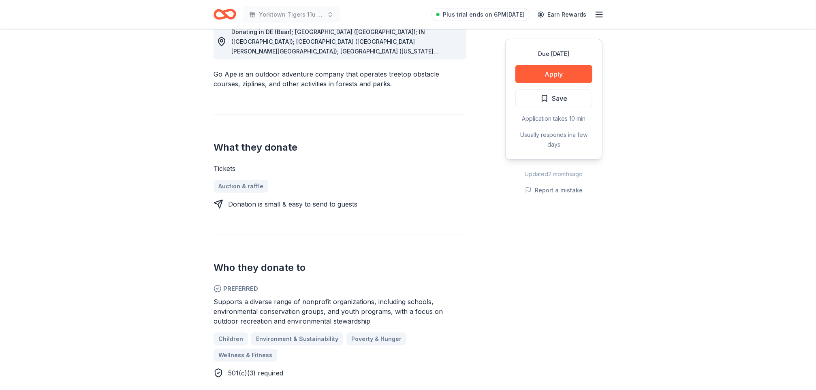
scroll to position [243, 0]
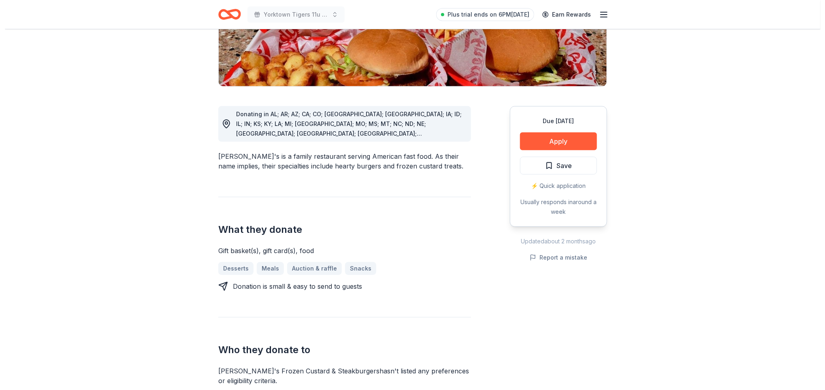
scroll to position [243, 0]
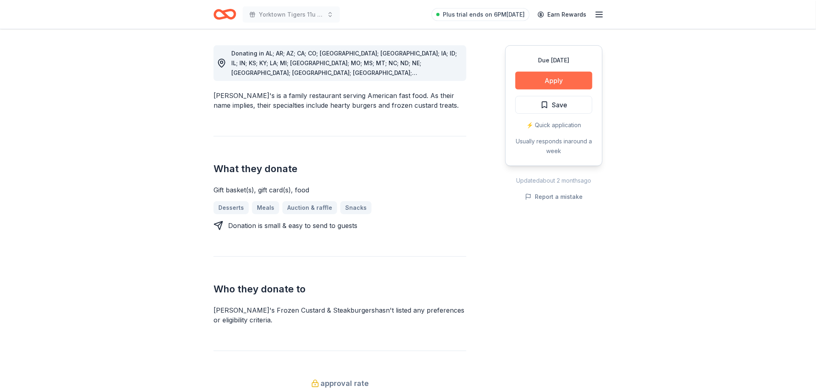
click at [545, 72] on button "Apply" at bounding box center [553, 81] width 77 height 18
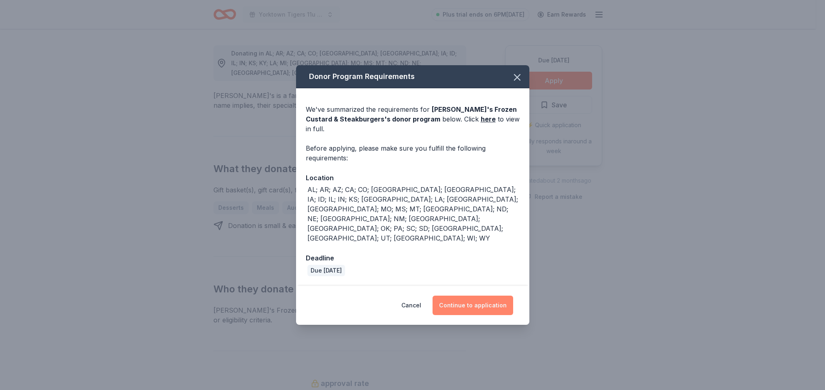
click at [473, 296] on button "Continue to application" at bounding box center [473, 305] width 81 height 19
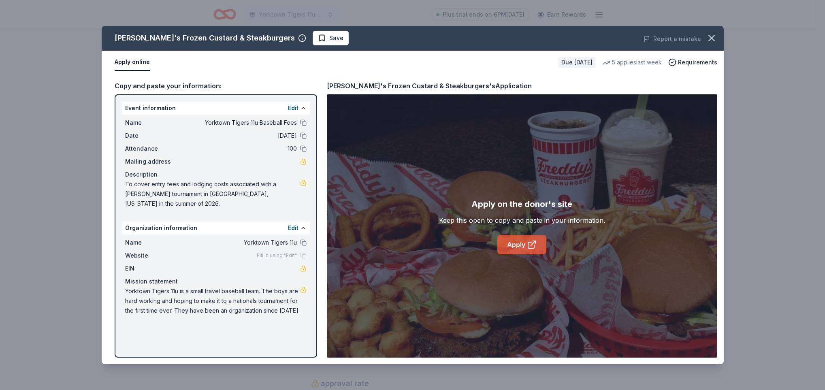
click at [530, 247] on icon at bounding box center [532, 245] width 10 height 10
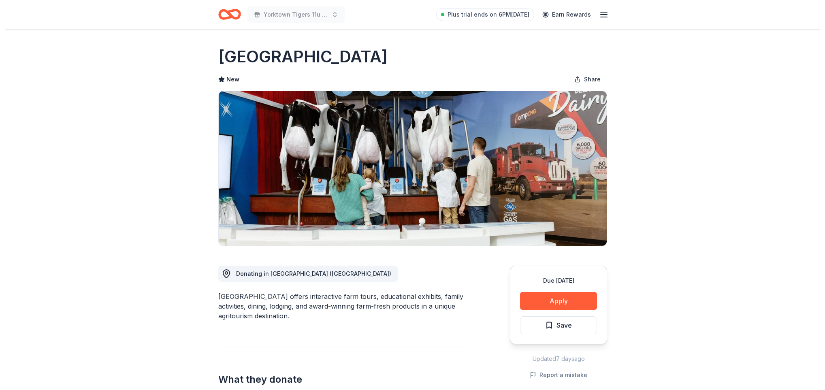
scroll to position [182, 0]
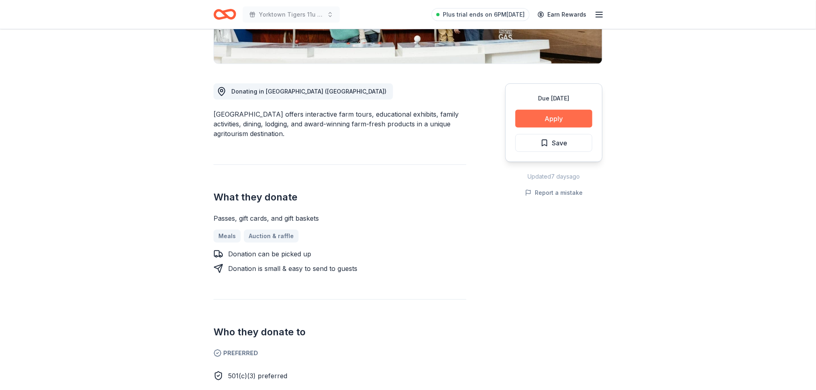
click at [564, 114] on button "Apply" at bounding box center [553, 119] width 77 height 18
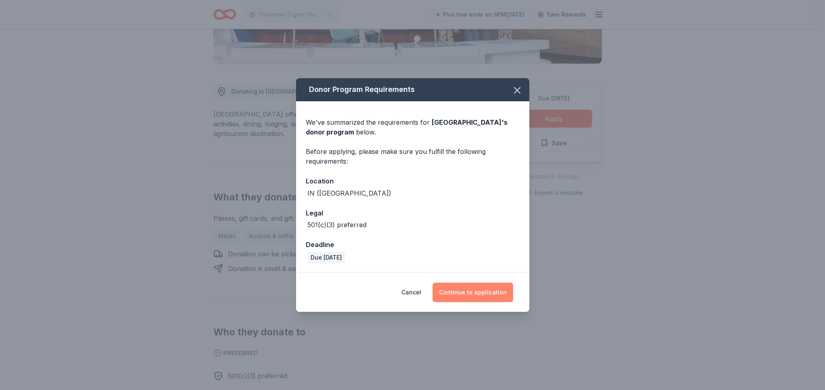
click at [478, 299] on button "Continue to application" at bounding box center [473, 292] width 81 height 19
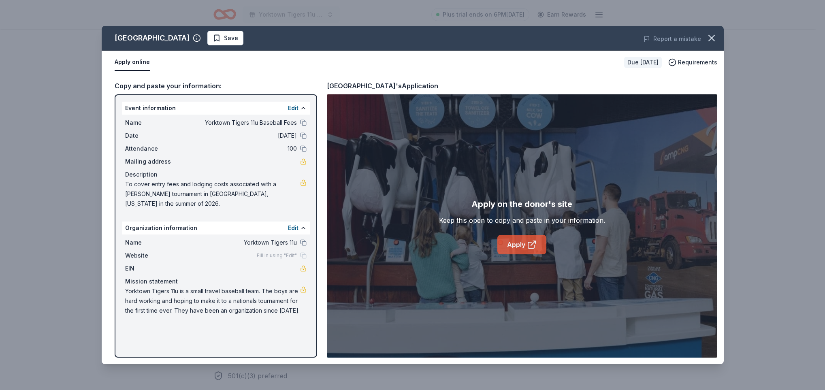
click at [517, 246] on link "Apply" at bounding box center [521, 244] width 49 height 19
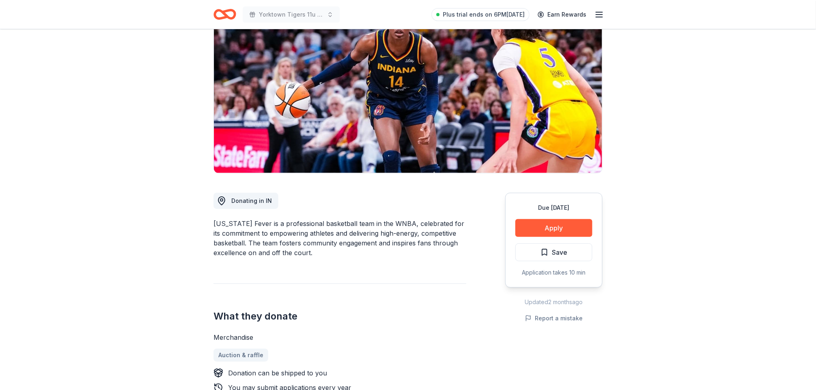
scroll to position [182, 0]
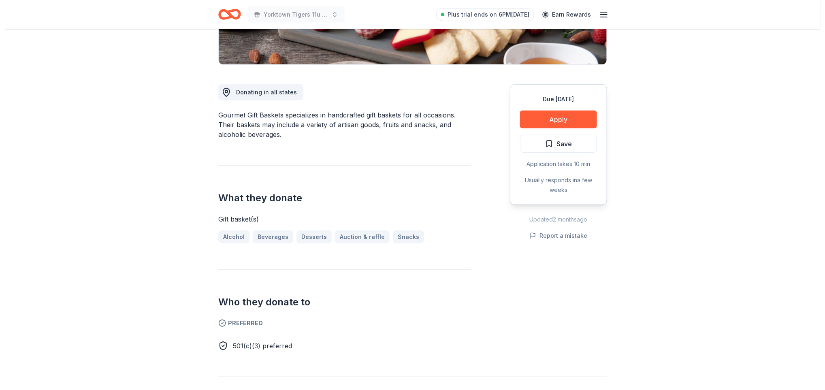
scroll to position [182, 0]
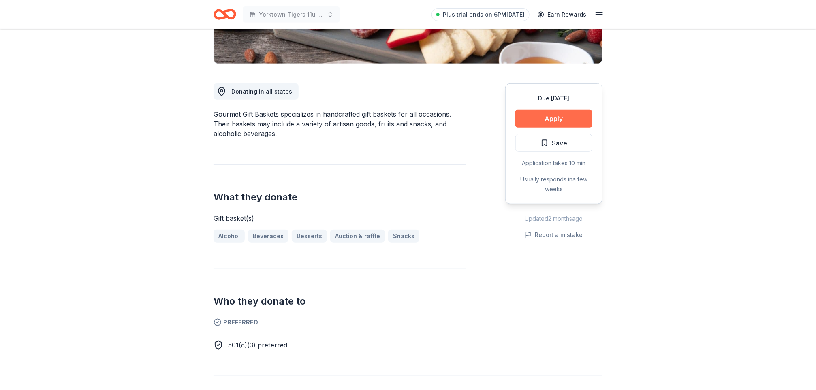
click at [530, 114] on button "Apply" at bounding box center [553, 119] width 77 height 18
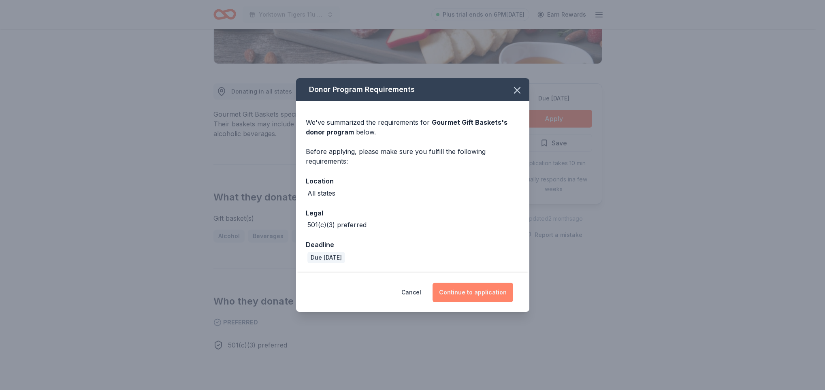
click at [468, 284] on button "Continue to application" at bounding box center [473, 292] width 81 height 19
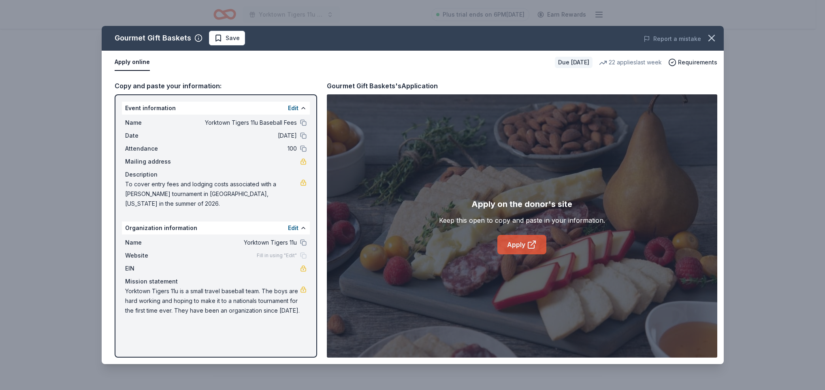
click at [527, 245] on icon at bounding box center [532, 245] width 10 height 10
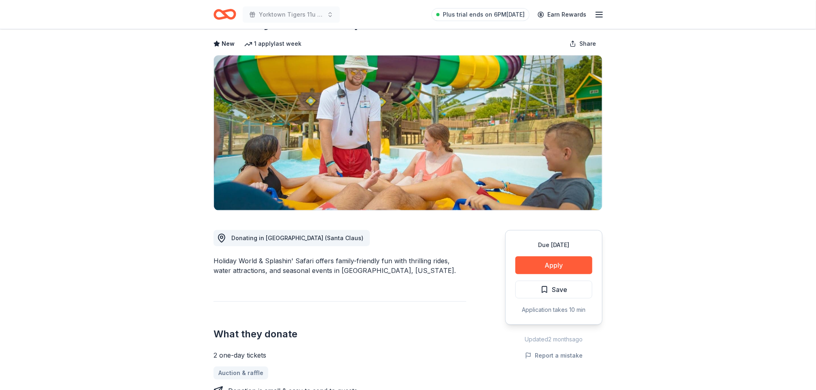
scroll to position [182, 0]
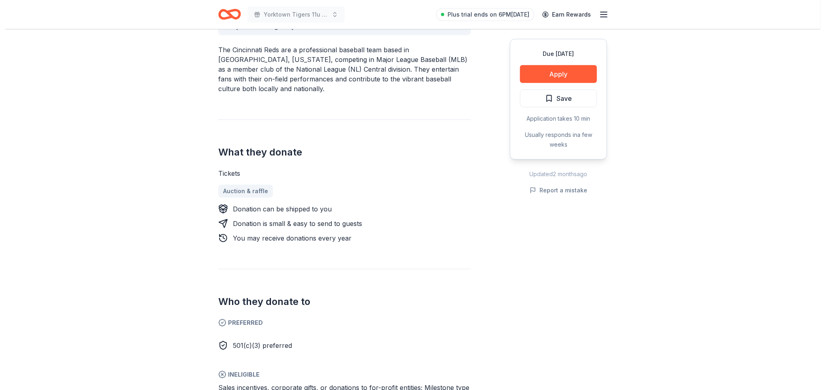
scroll to position [304, 0]
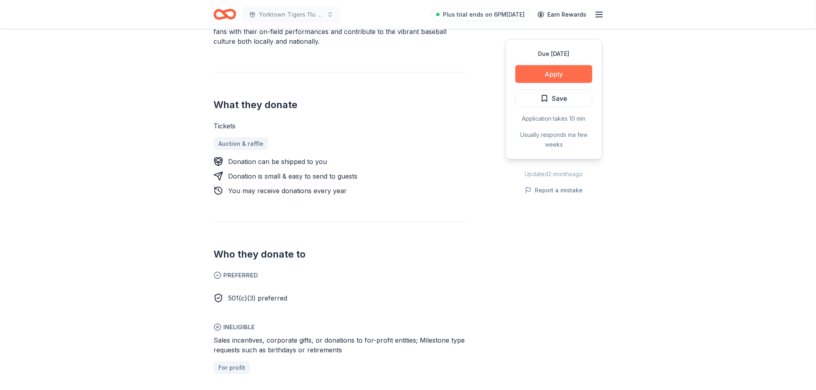
click at [552, 72] on button "Apply" at bounding box center [553, 74] width 77 height 18
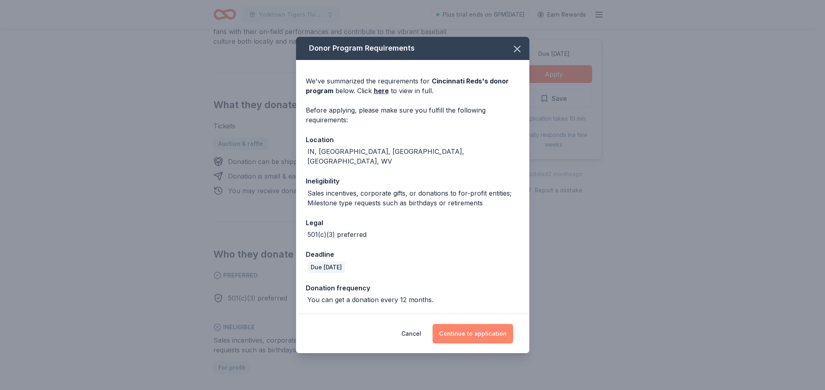
click at [458, 324] on button "Continue to application" at bounding box center [473, 333] width 81 height 19
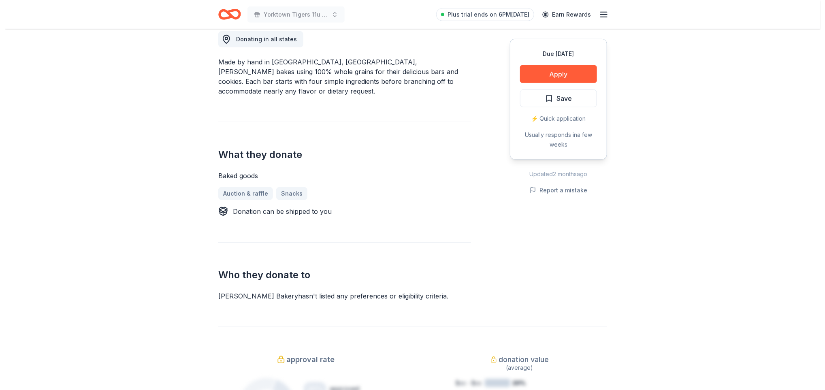
scroll to position [243, 0]
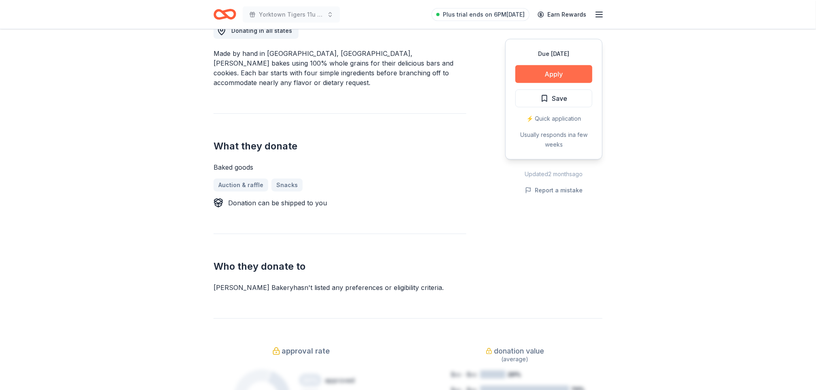
click at [551, 73] on button "Apply" at bounding box center [553, 74] width 77 height 18
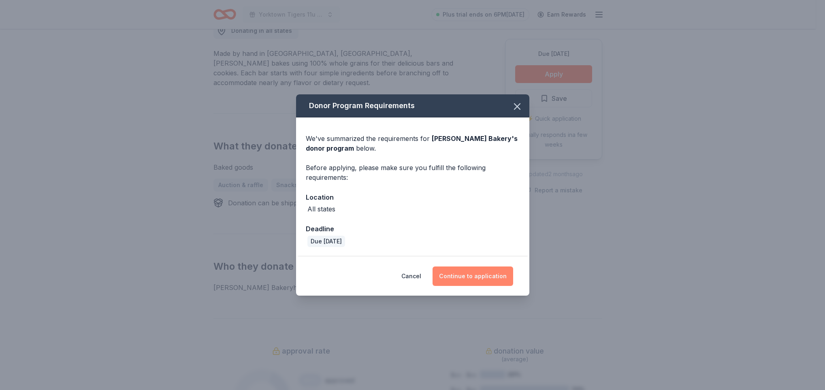
click at [484, 277] on button "Continue to application" at bounding box center [473, 275] width 81 height 19
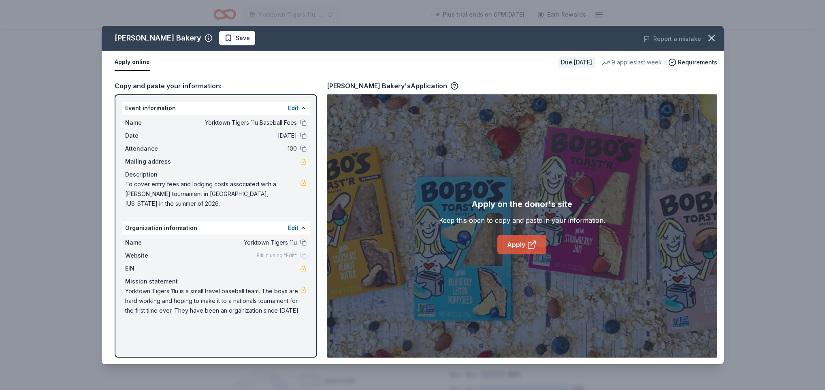
click at [521, 249] on link "Apply" at bounding box center [521, 244] width 49 height 19
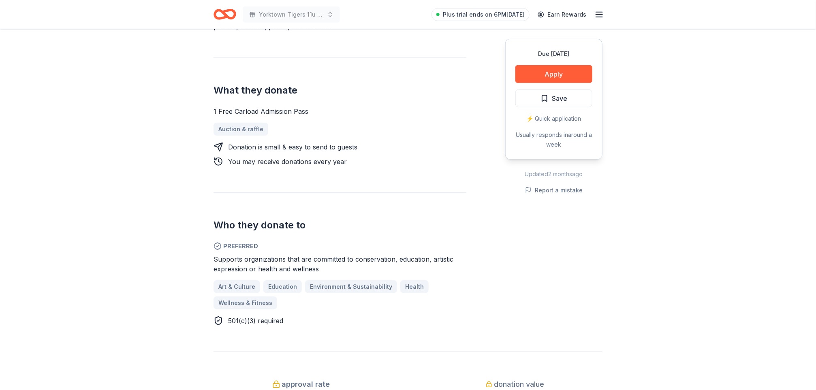
scroll to position [304, 0]
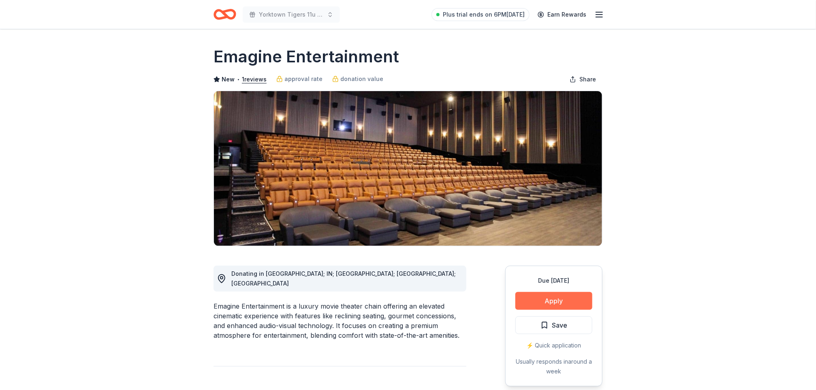
click at [550, 296] on button "Apply" at bounding box center [553, 301] width 77 height 18
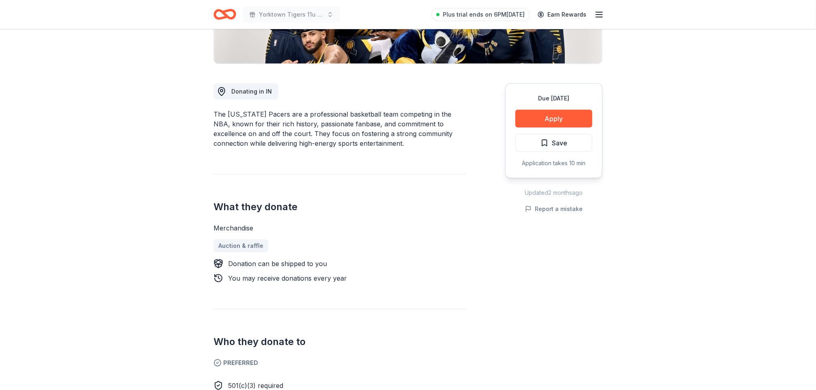
scroll to position [243, 0]
